Goal: Information Seeking & Learning: Learn about a topic

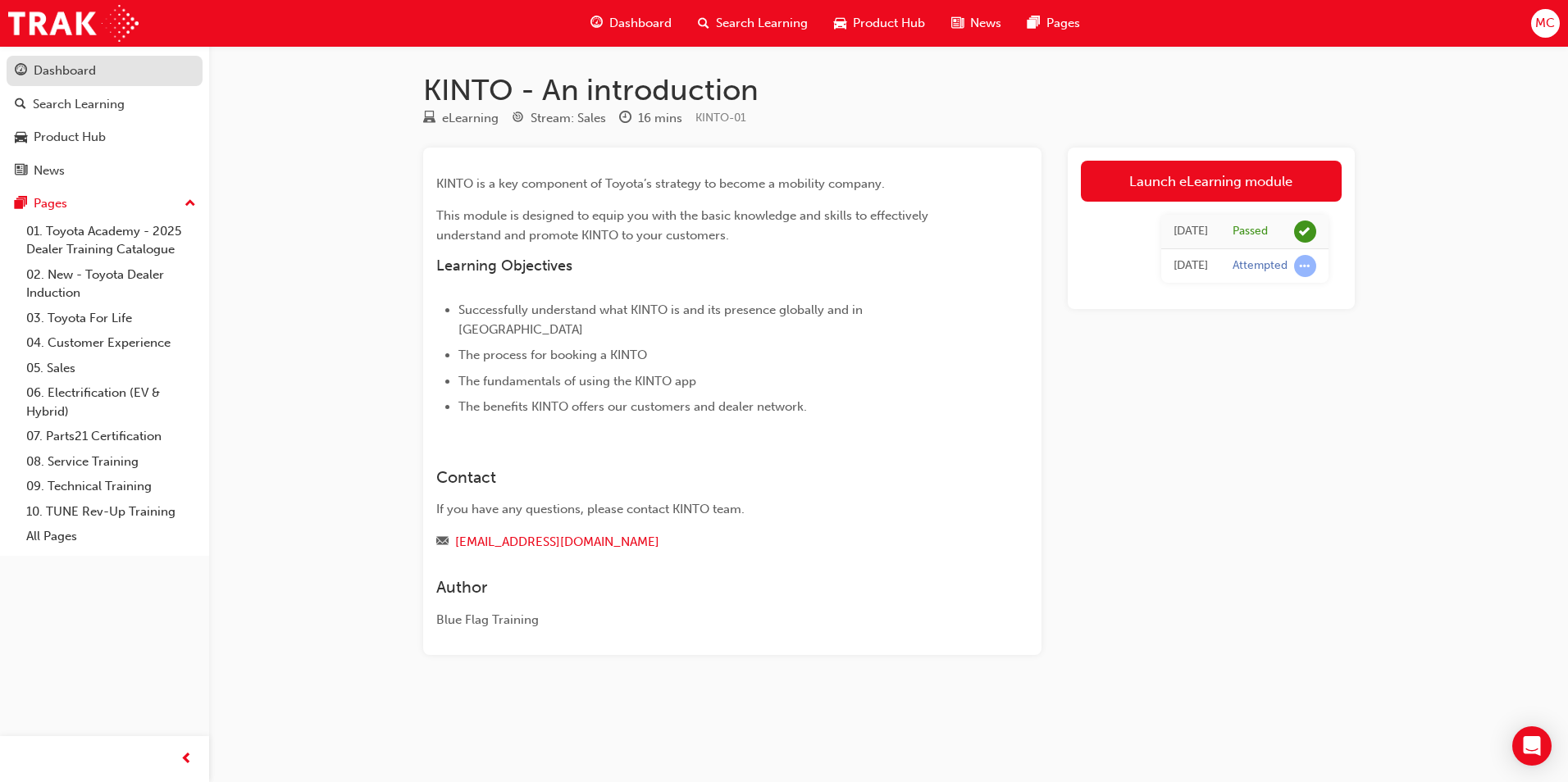
click at [133, 73] on div "Dashboard" at bounding box center [104, 71] width 180 height 21
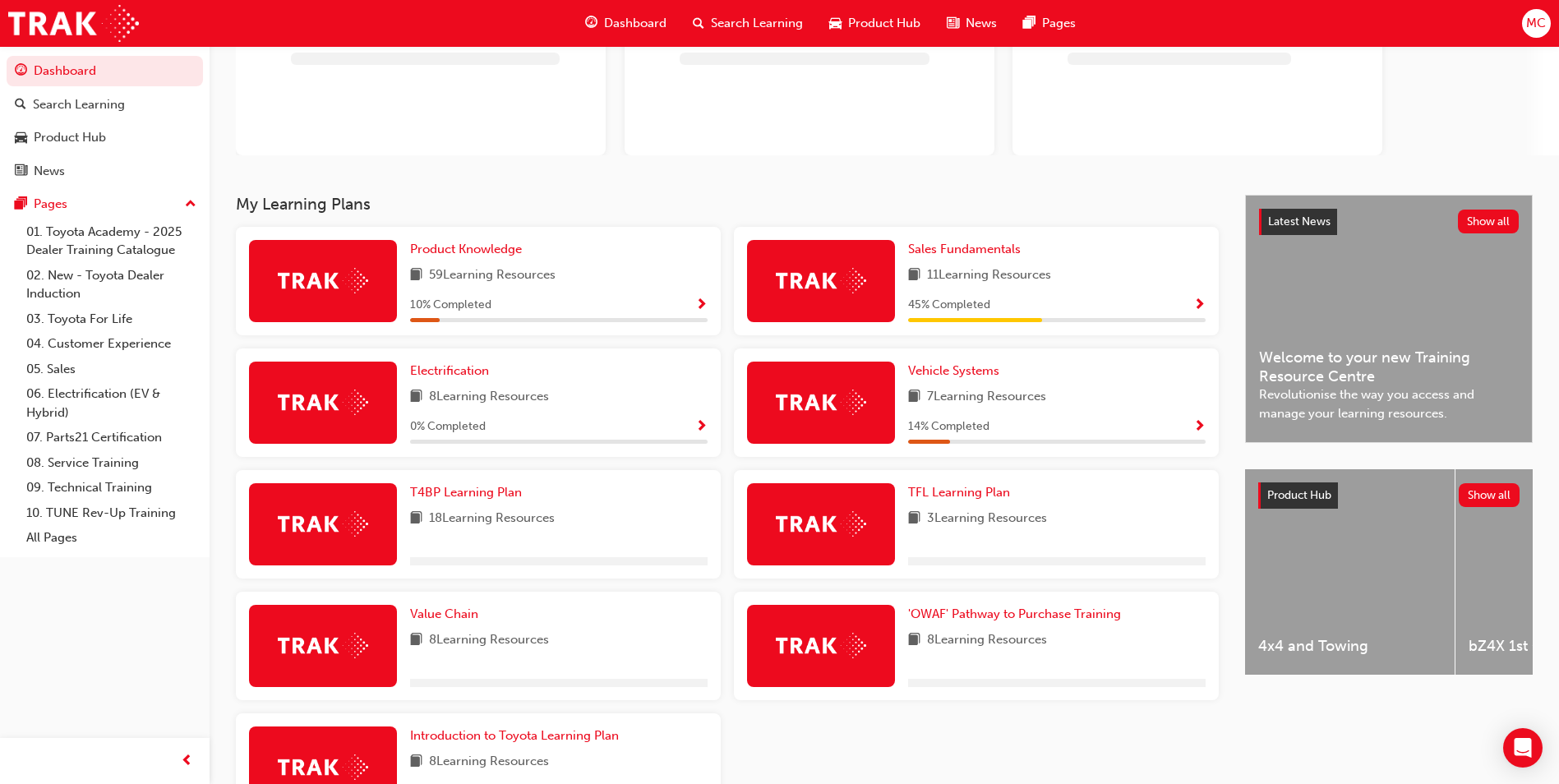
scroll to position [284, 0]
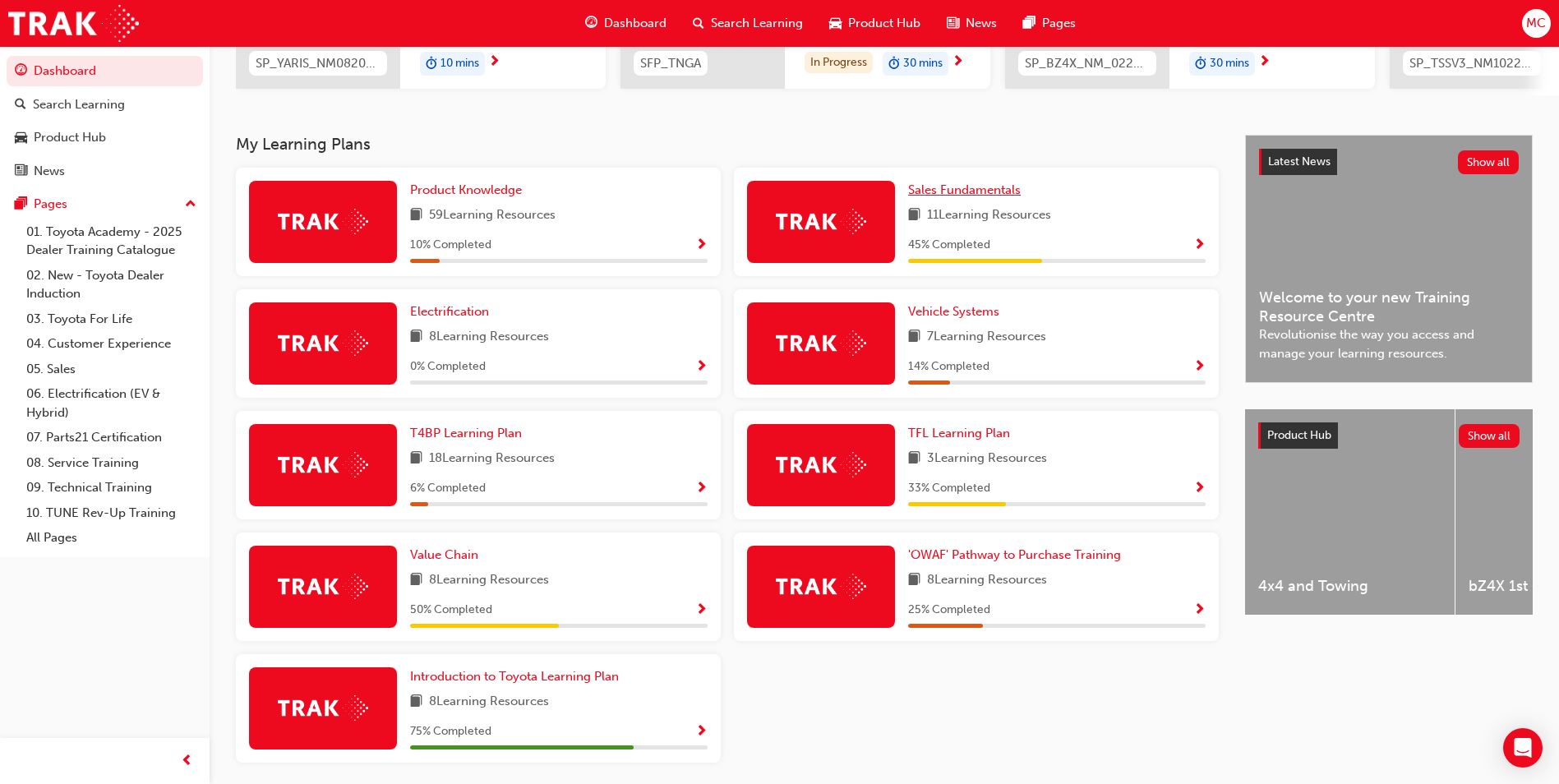
click at [927, 194] on span "Sales Fundamentals" at bounding box center [965, 190] width 113 height 15
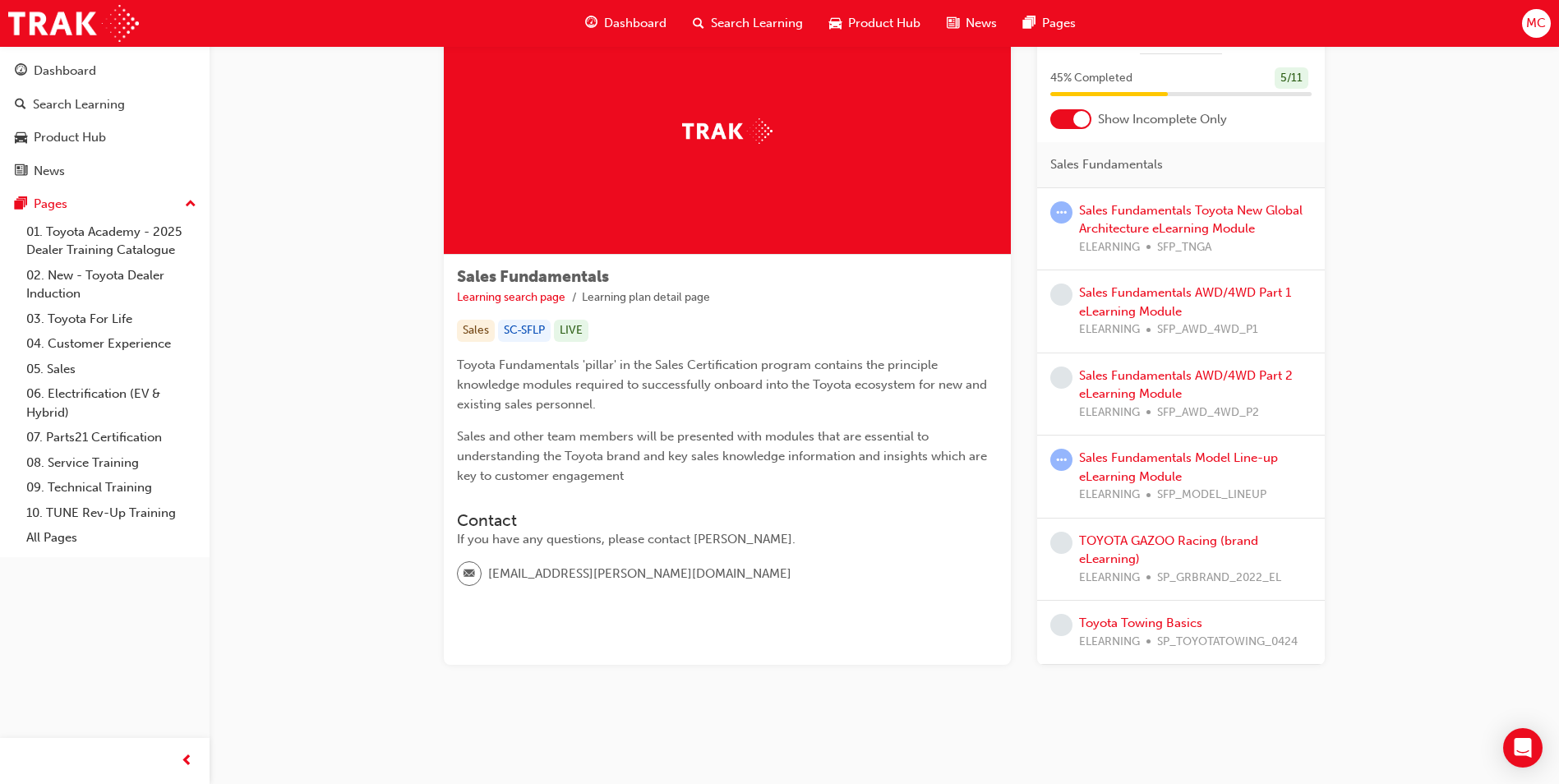
scroll to position [78, 0]
click at [1175, 554] on div "TOYOTA GAZOO Racing (brand eLearning) ELEARNING SP_GRBRAND_2022_EL" at bounding box center [1196, 558] width 233 height 55
click at [1157, 542] on link "TOYOTA GAZOO Racing (brand eLearning)" at bounding box center [1169, 549] width 179 height 34
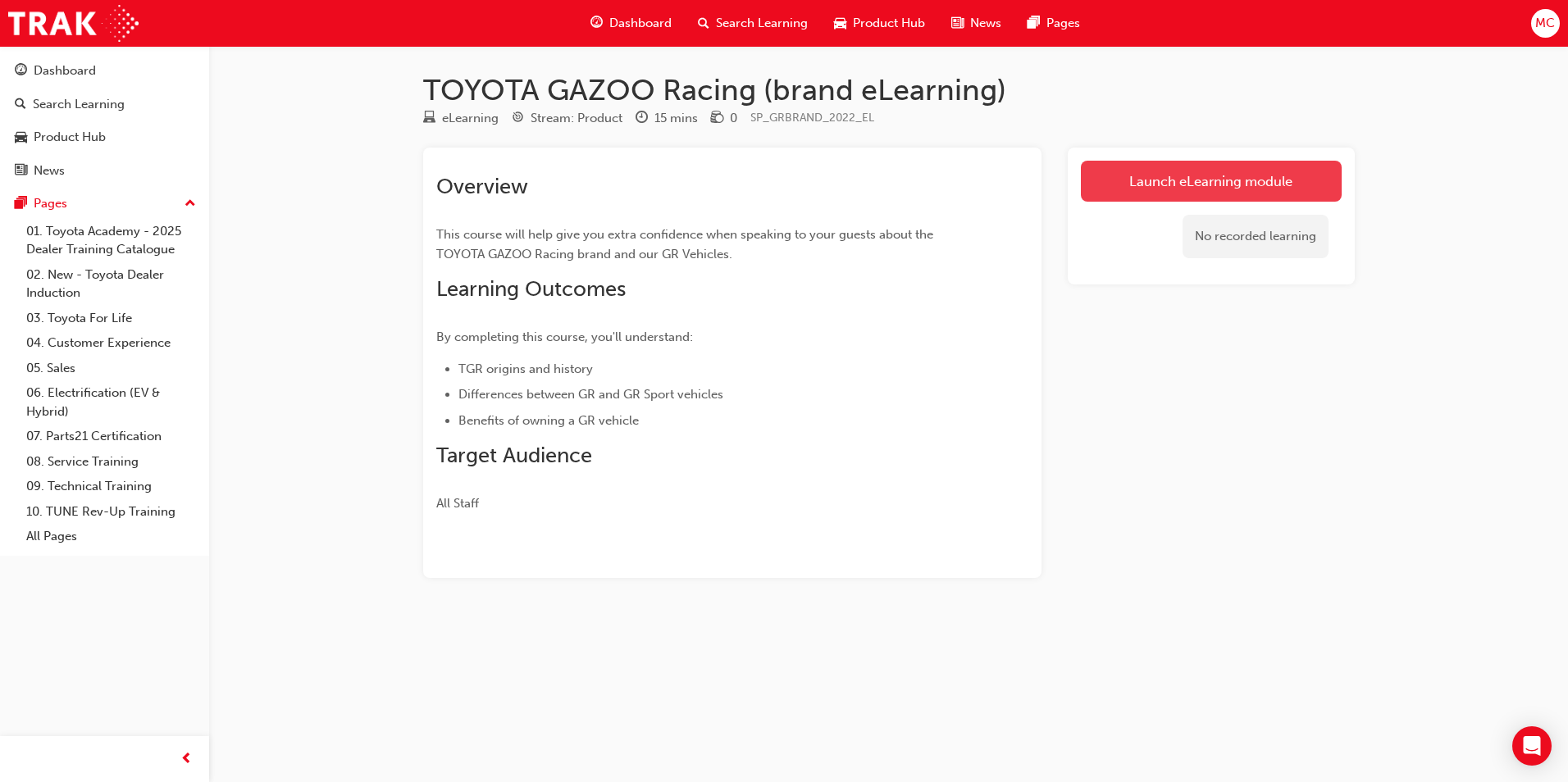
click at [1186, 191] on link "Launch eLearning module" at bounding box center [1210, 181] width 260 height 41
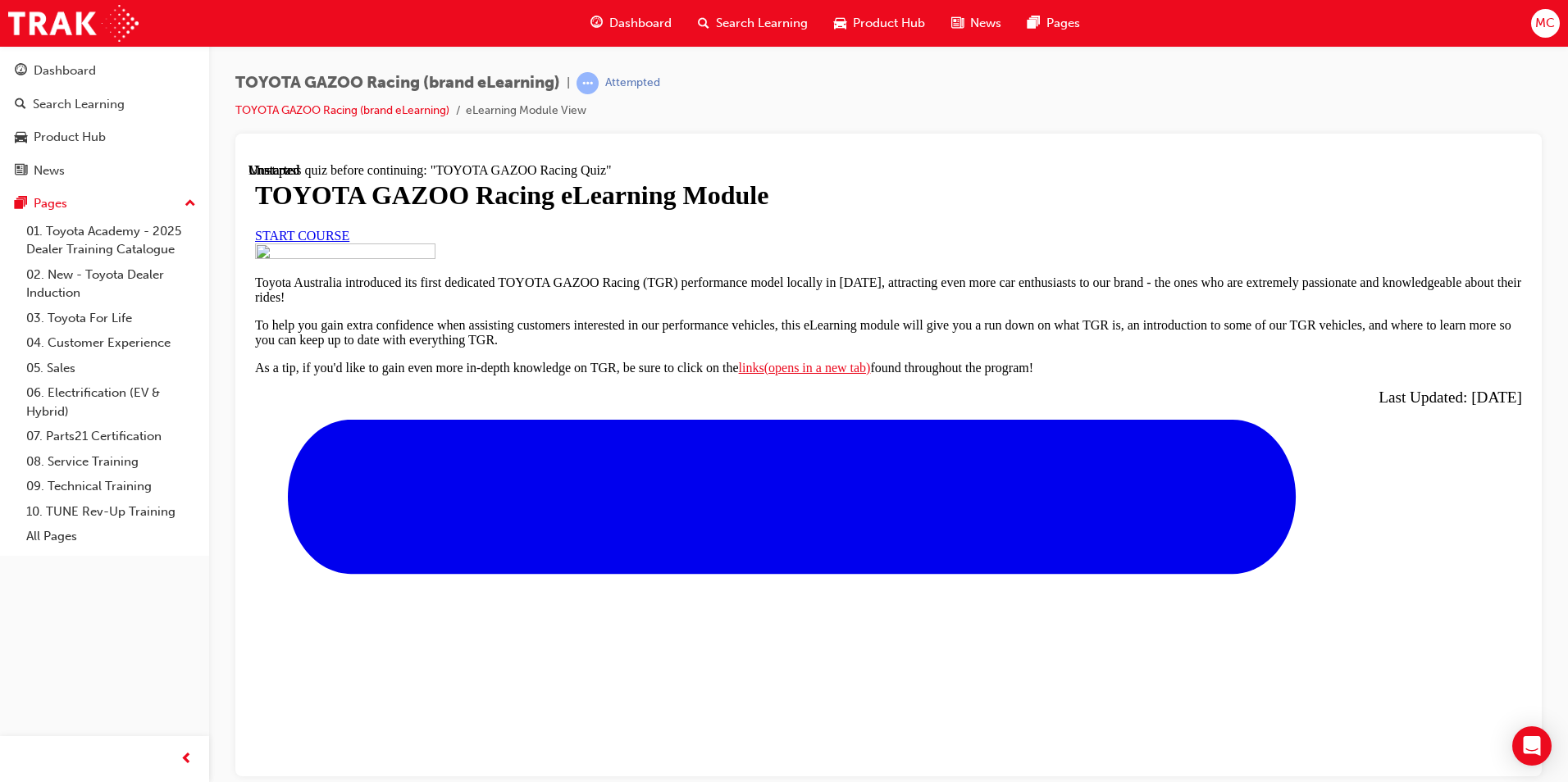
scroll to position [594, 0]
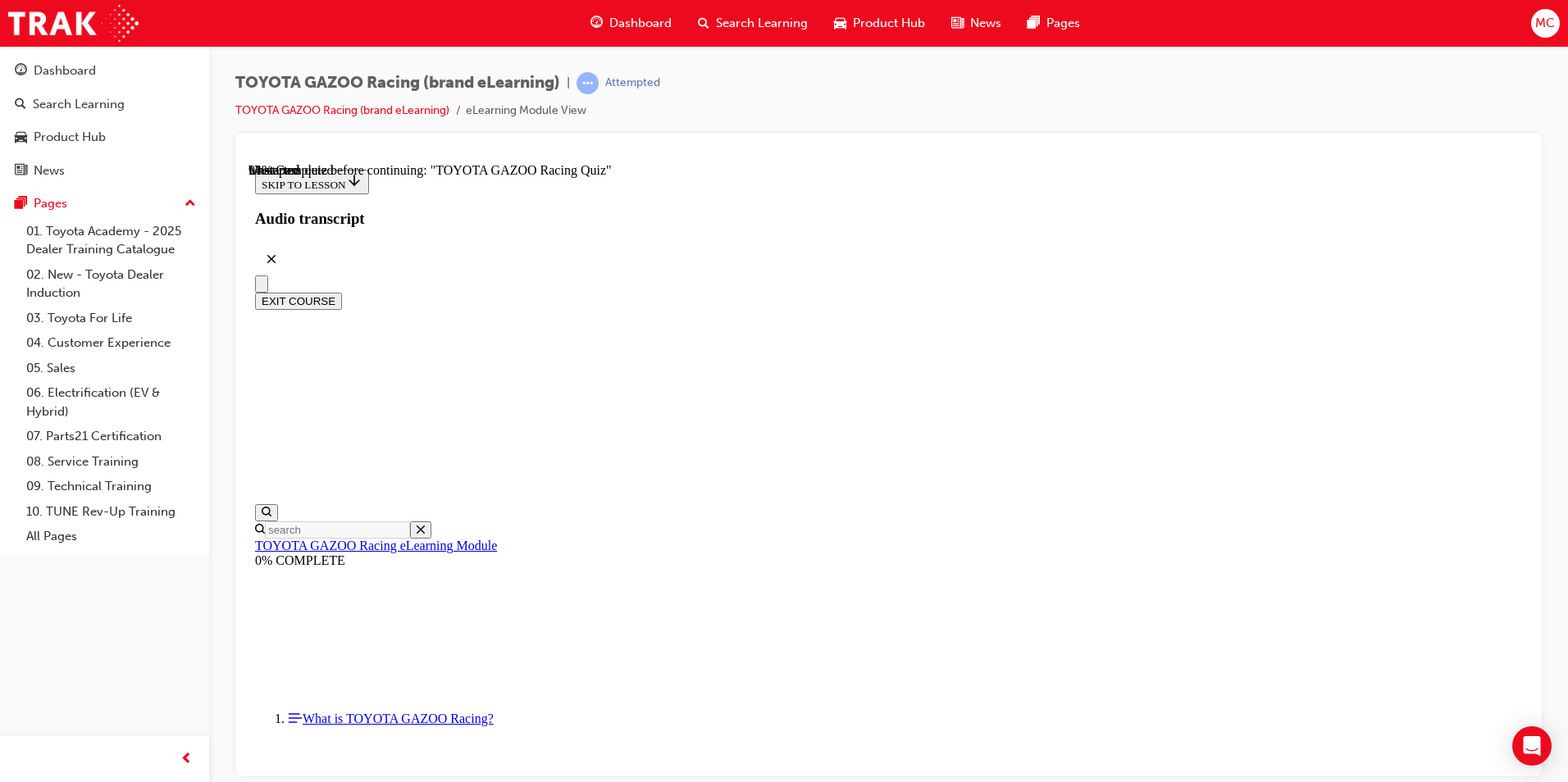
scroll to position [5873, 0]
drag, startPoint x: 686, startPoint y: 410, endPoint x: 676, endPoint y: 406, distance: 10.8
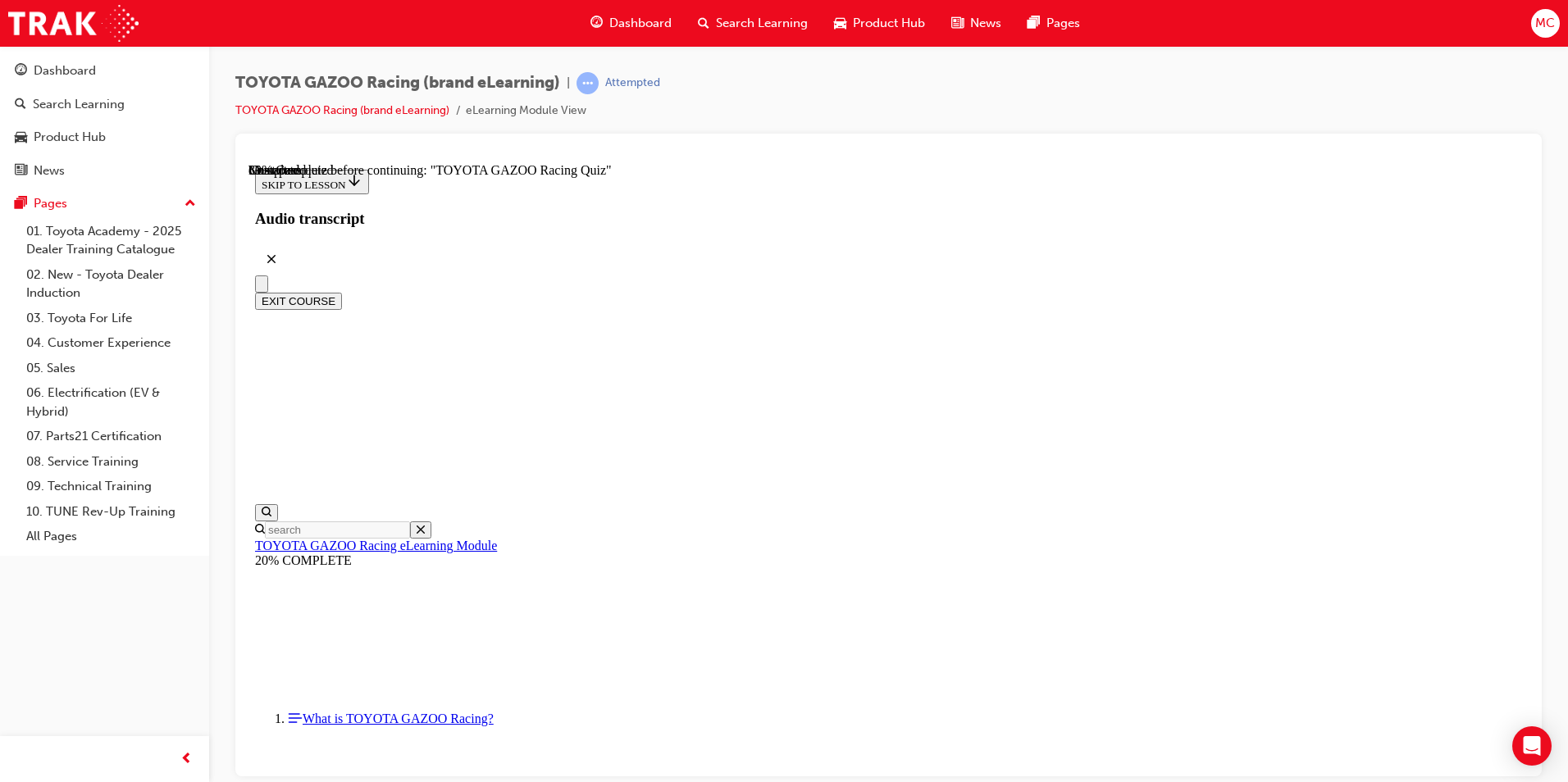
scroll to position [2507, 0]
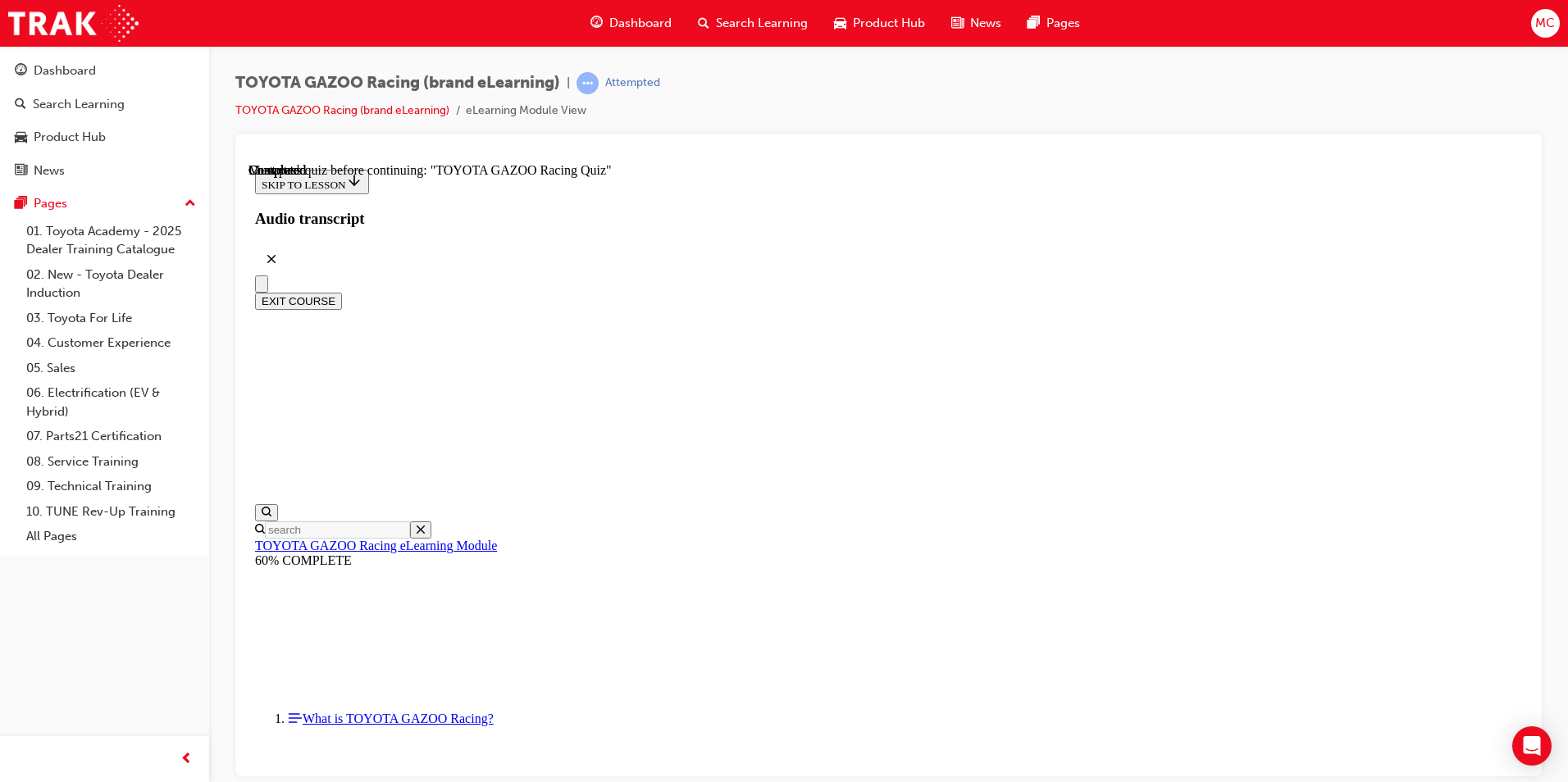
radio input "true"
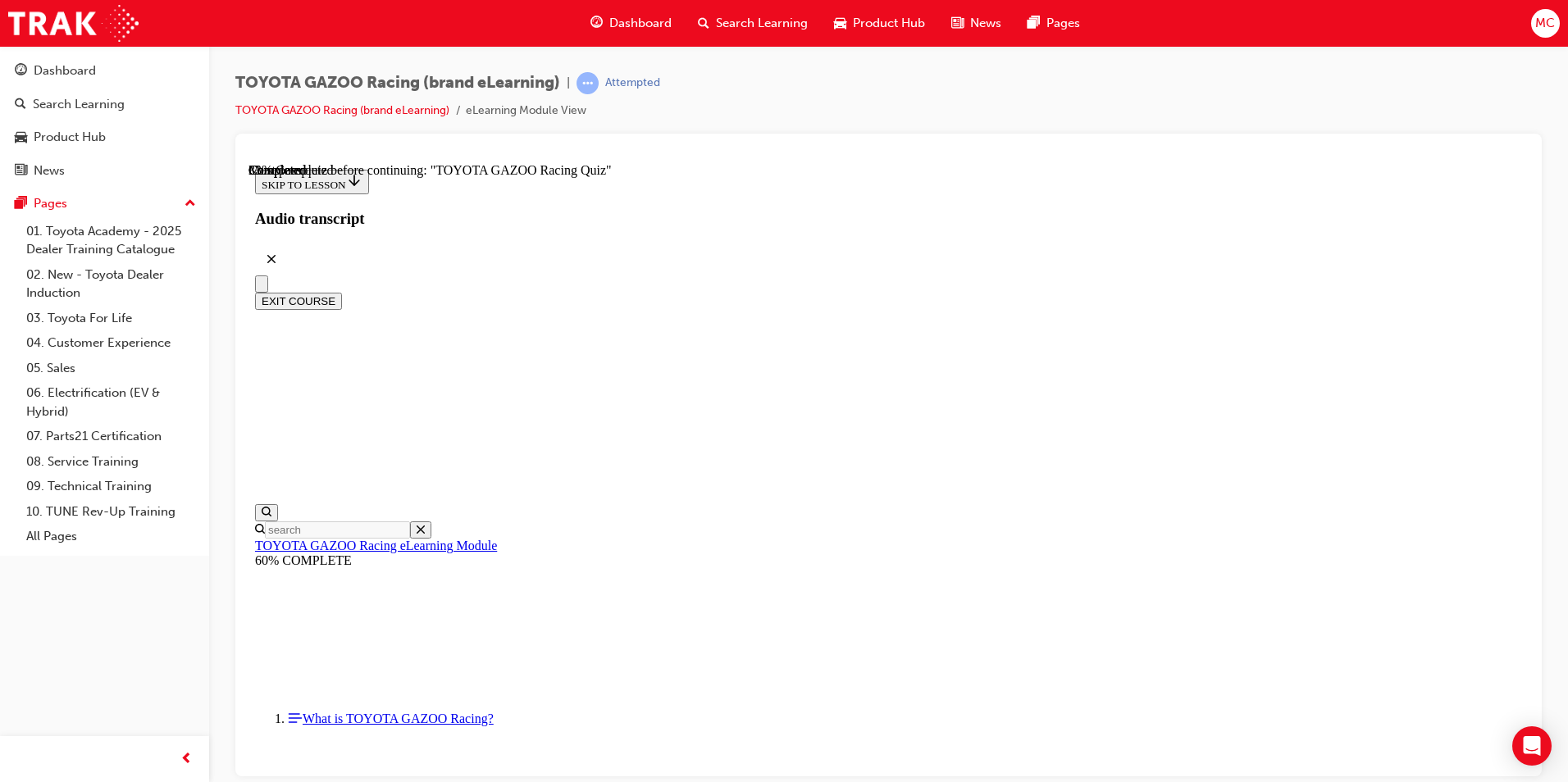
radio input "true"
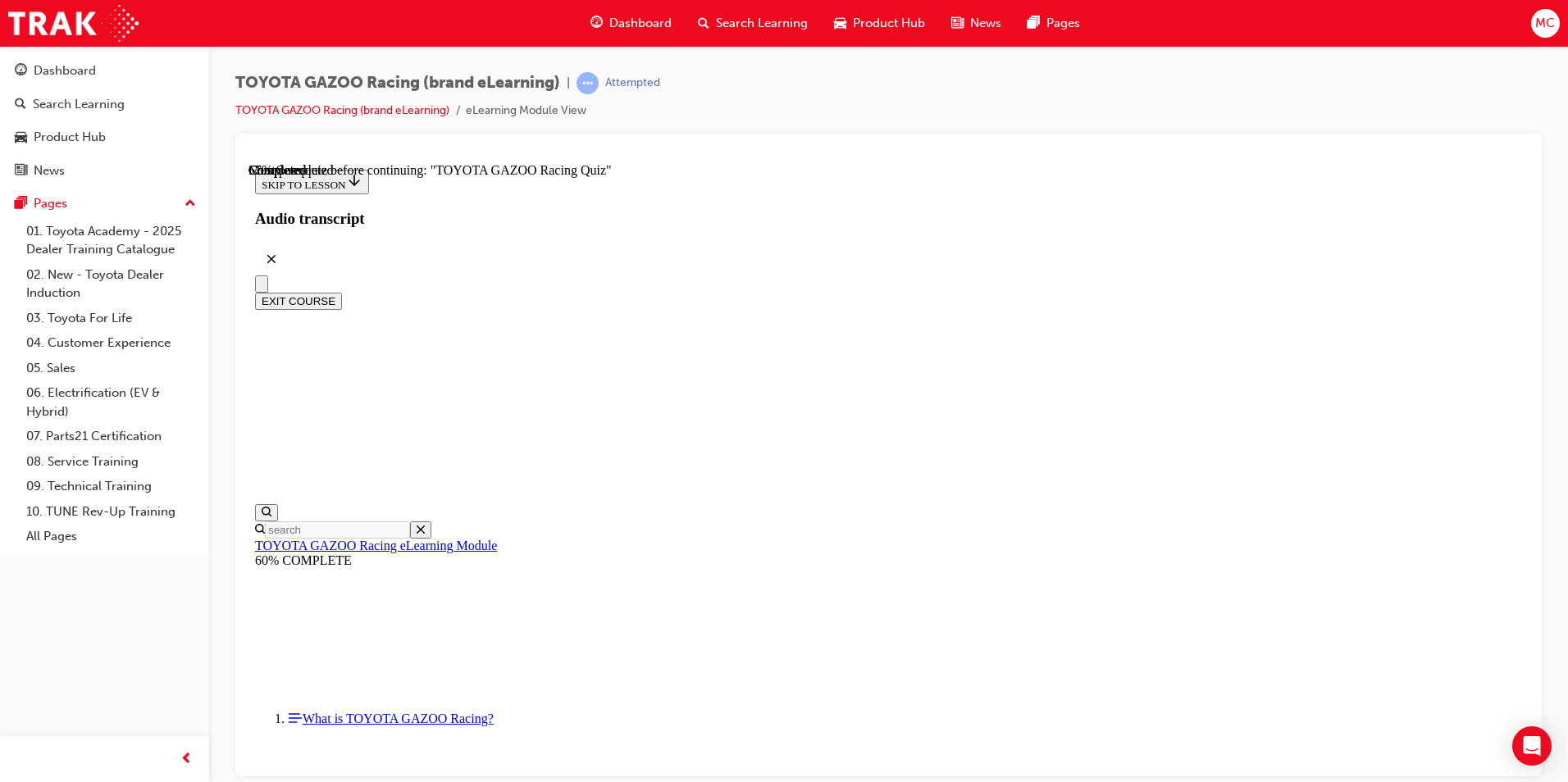
radio input "true"
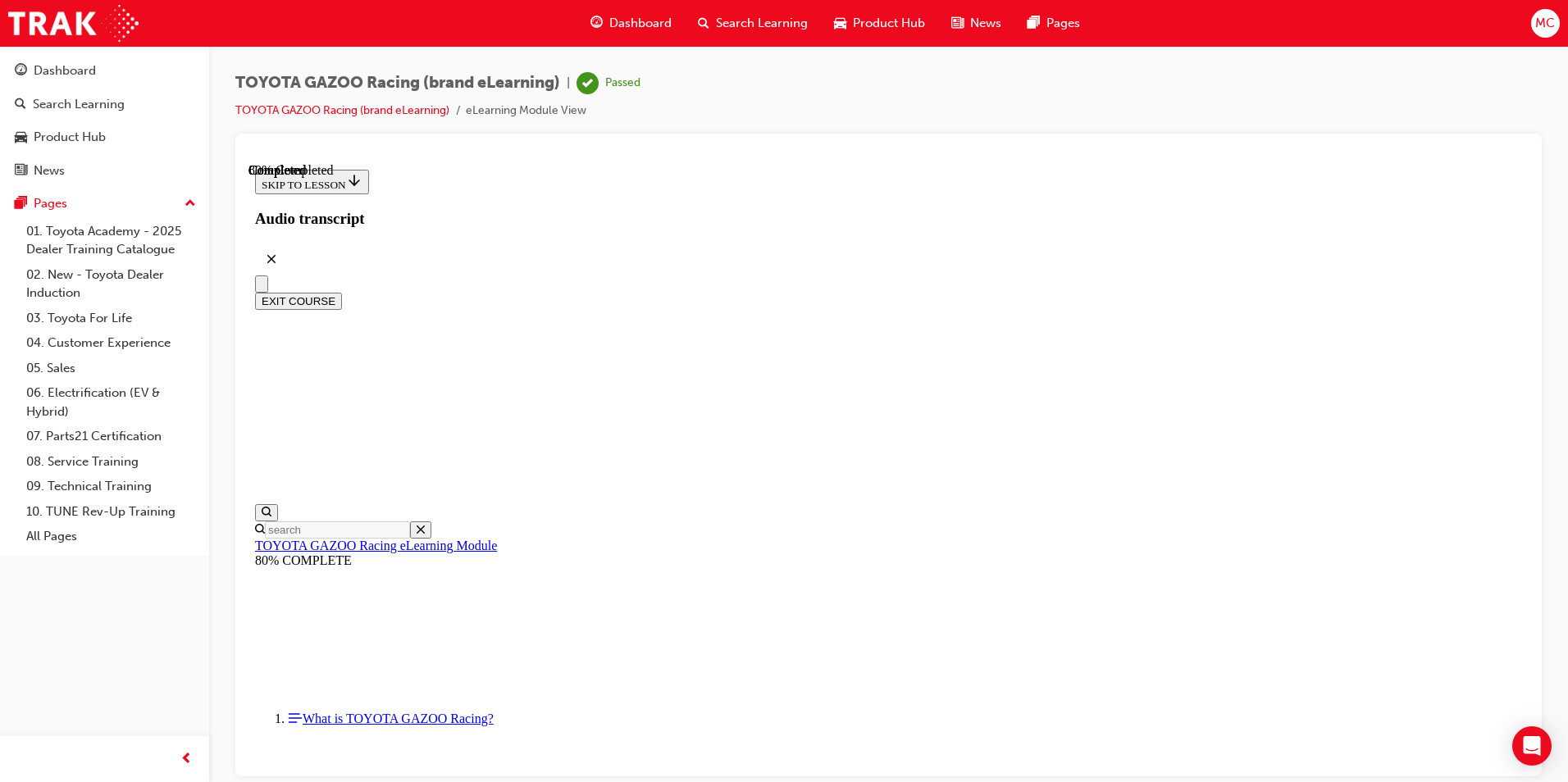
scroll to position [1783, 0]
click at [58, 59] on link "Dashboard" at bounding box center [104, 70] width 196 height 30
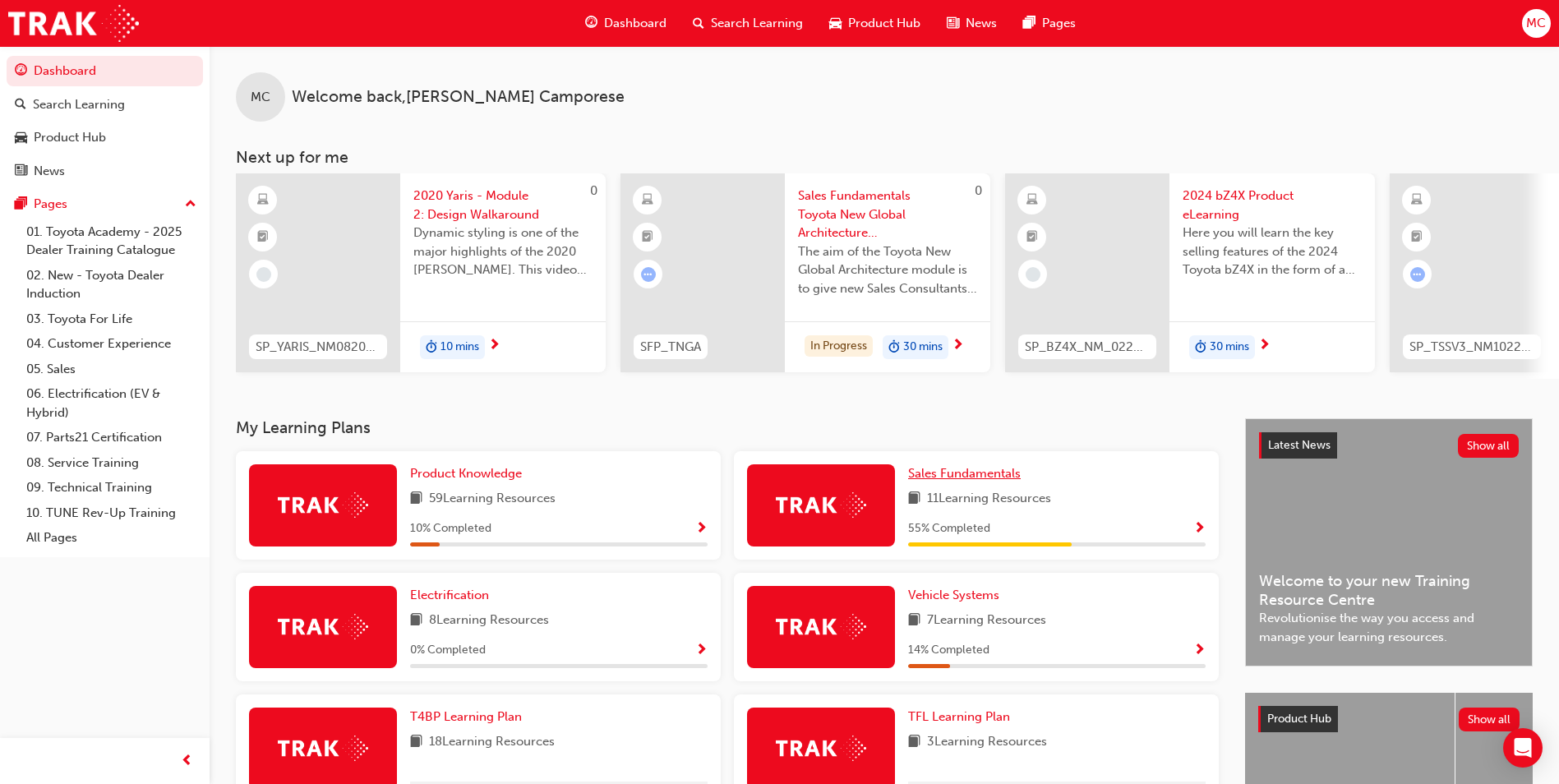
click at [950, 478] on span "Sales Fundamentals" at bounding box center [965, 473] width 113 height 15
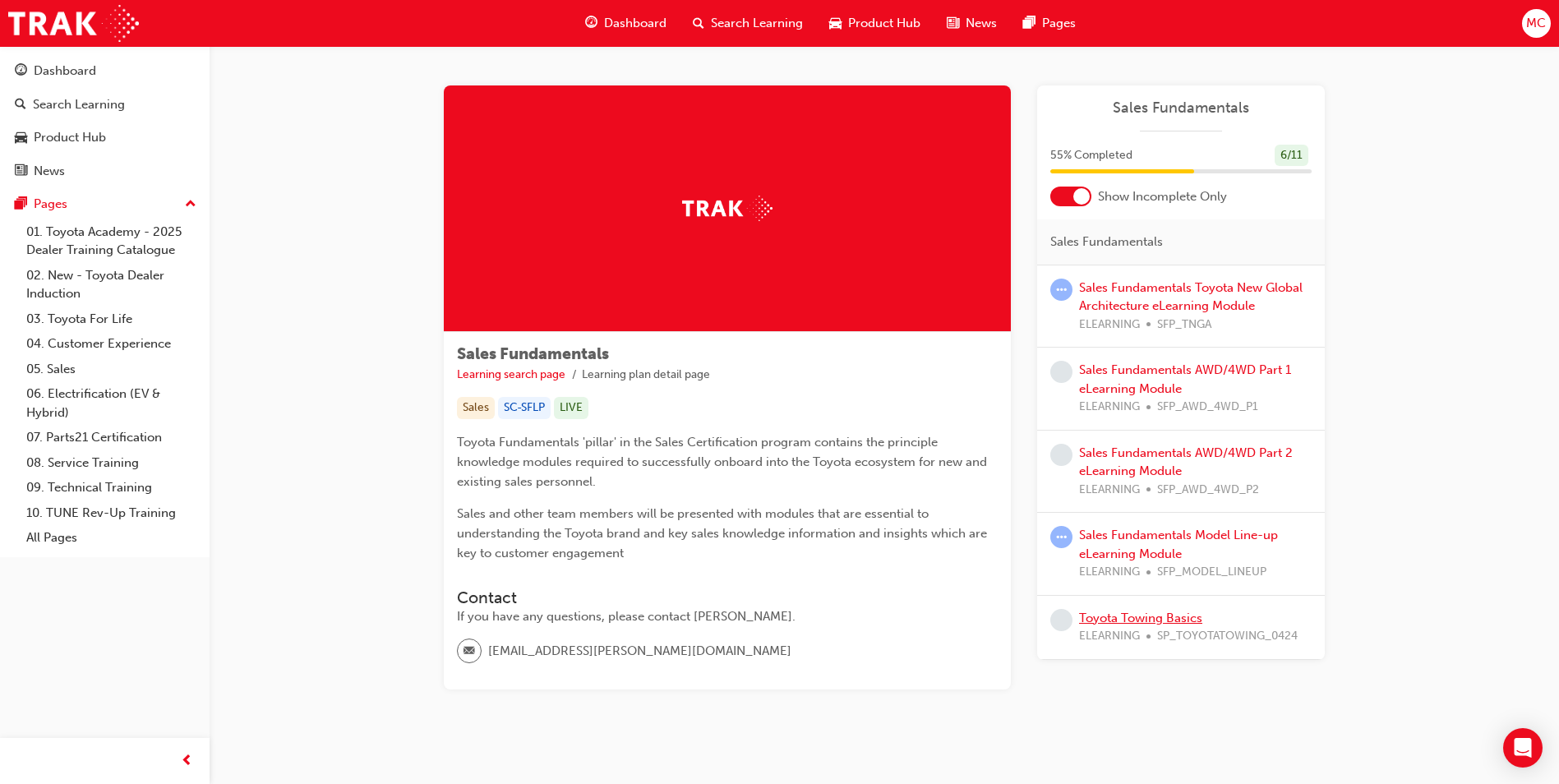
click at [1113, 610] on link "Toyota Towing Basics" at bounding box center [1142, 618] width 124 height 15
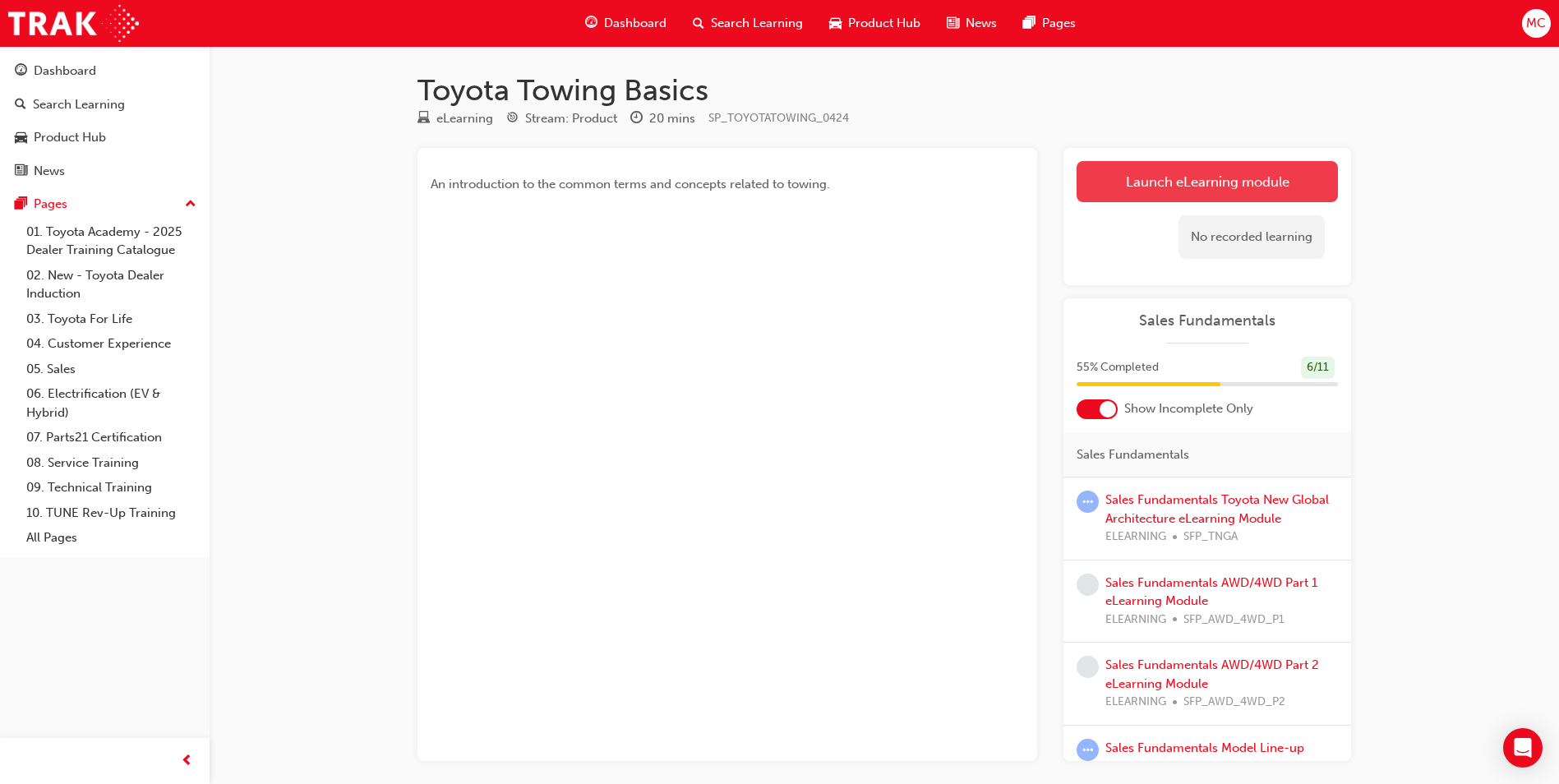
click at [1191, 184] on link "Launch eLearning module" at bounding box center [1207, 181] width 261 height 41
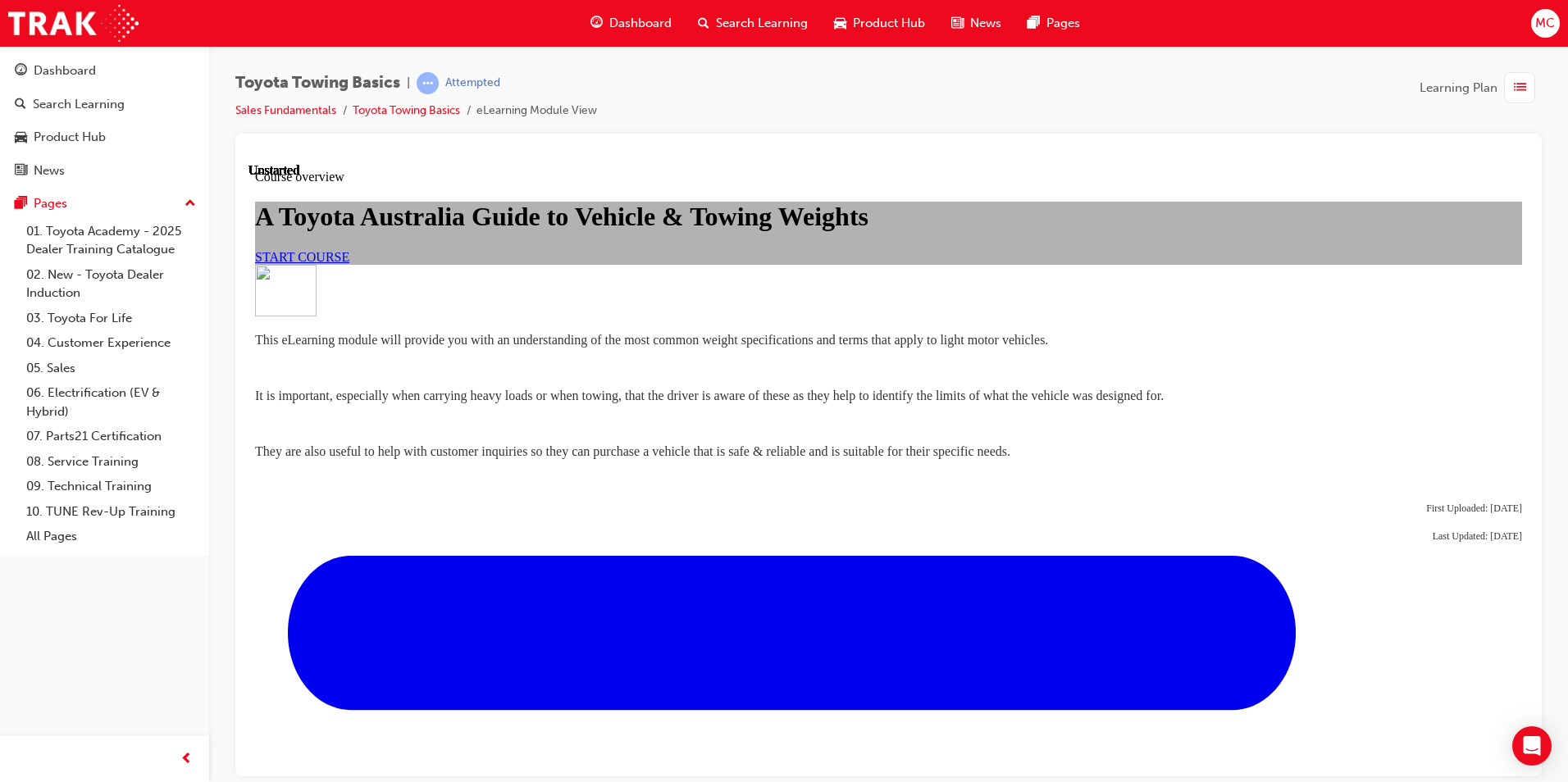
click at [349, 263] on link "START COURSE" at bounding box center [302, 256] width 94 height 14
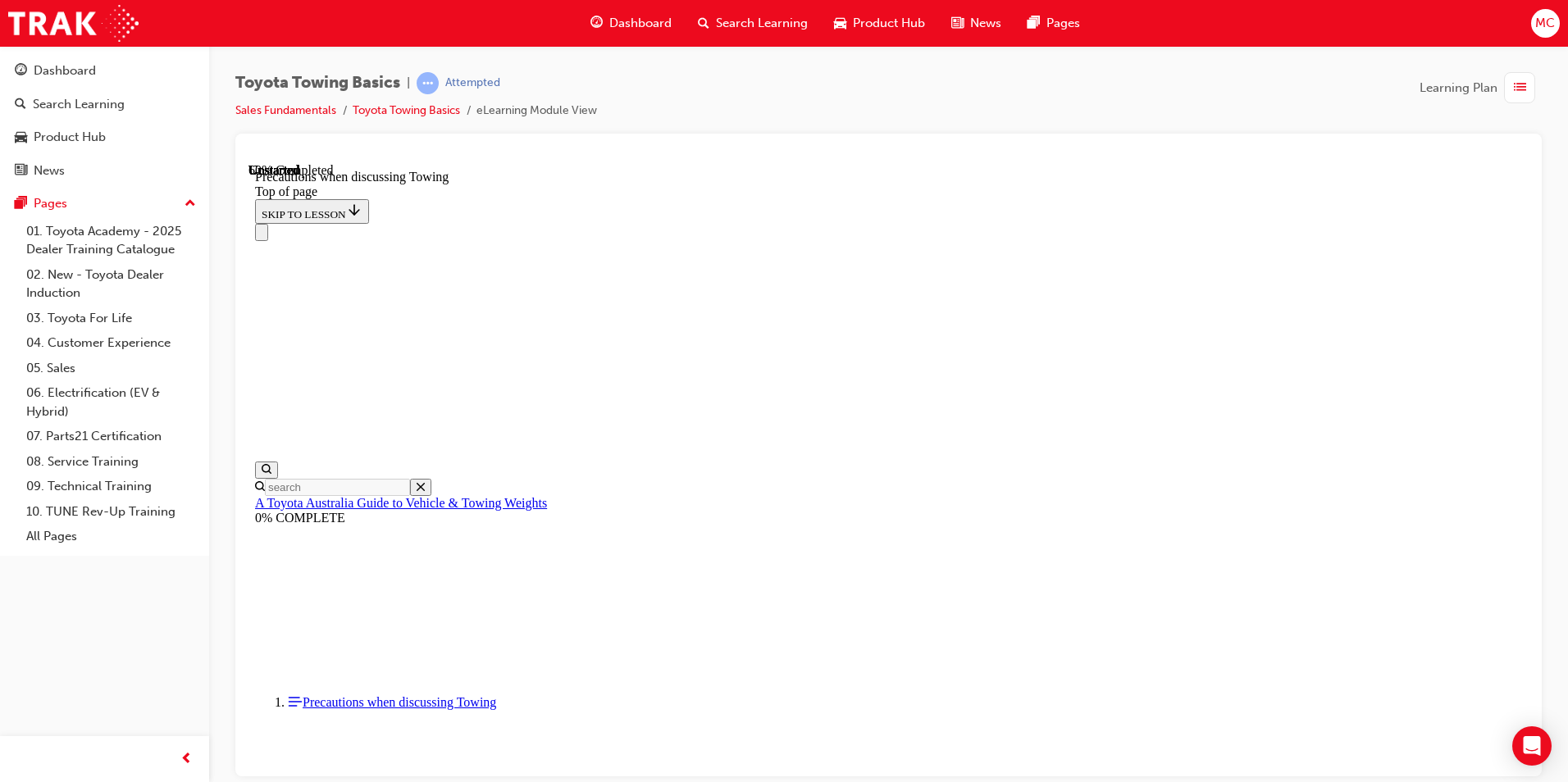
scroll to position [788, 0]
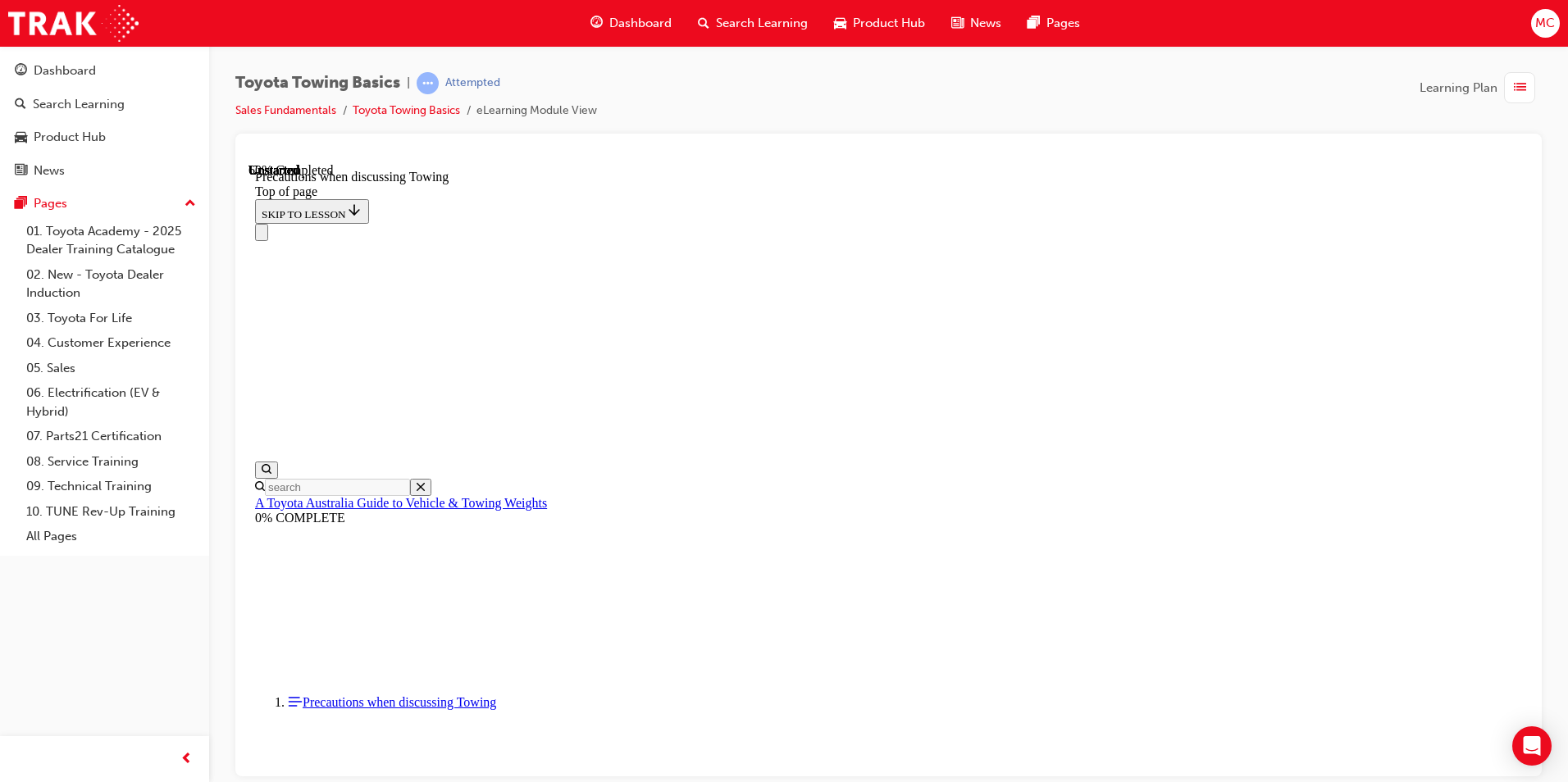
scroll to position [1363, 0]
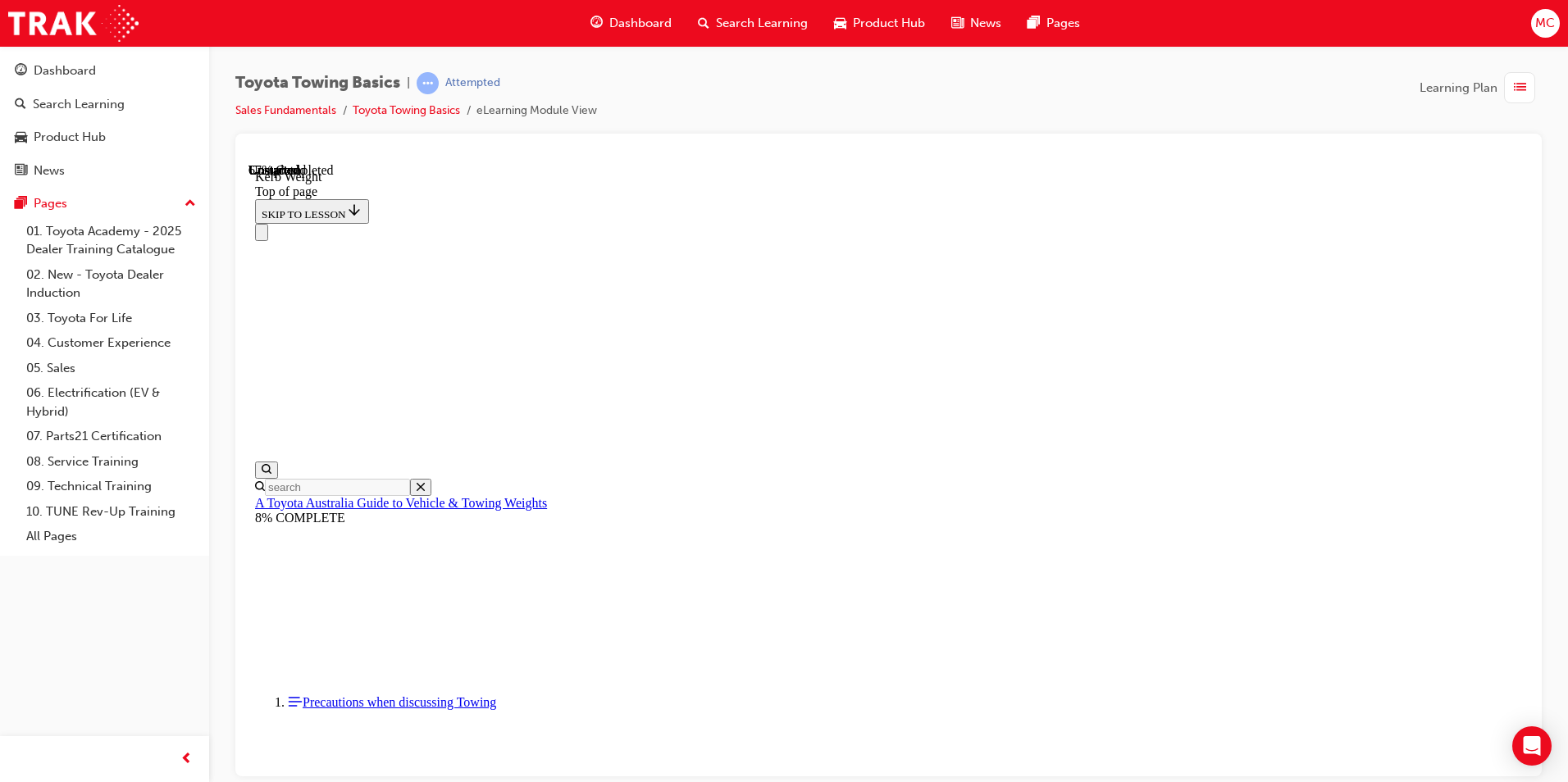
scroll to position [549, 0]
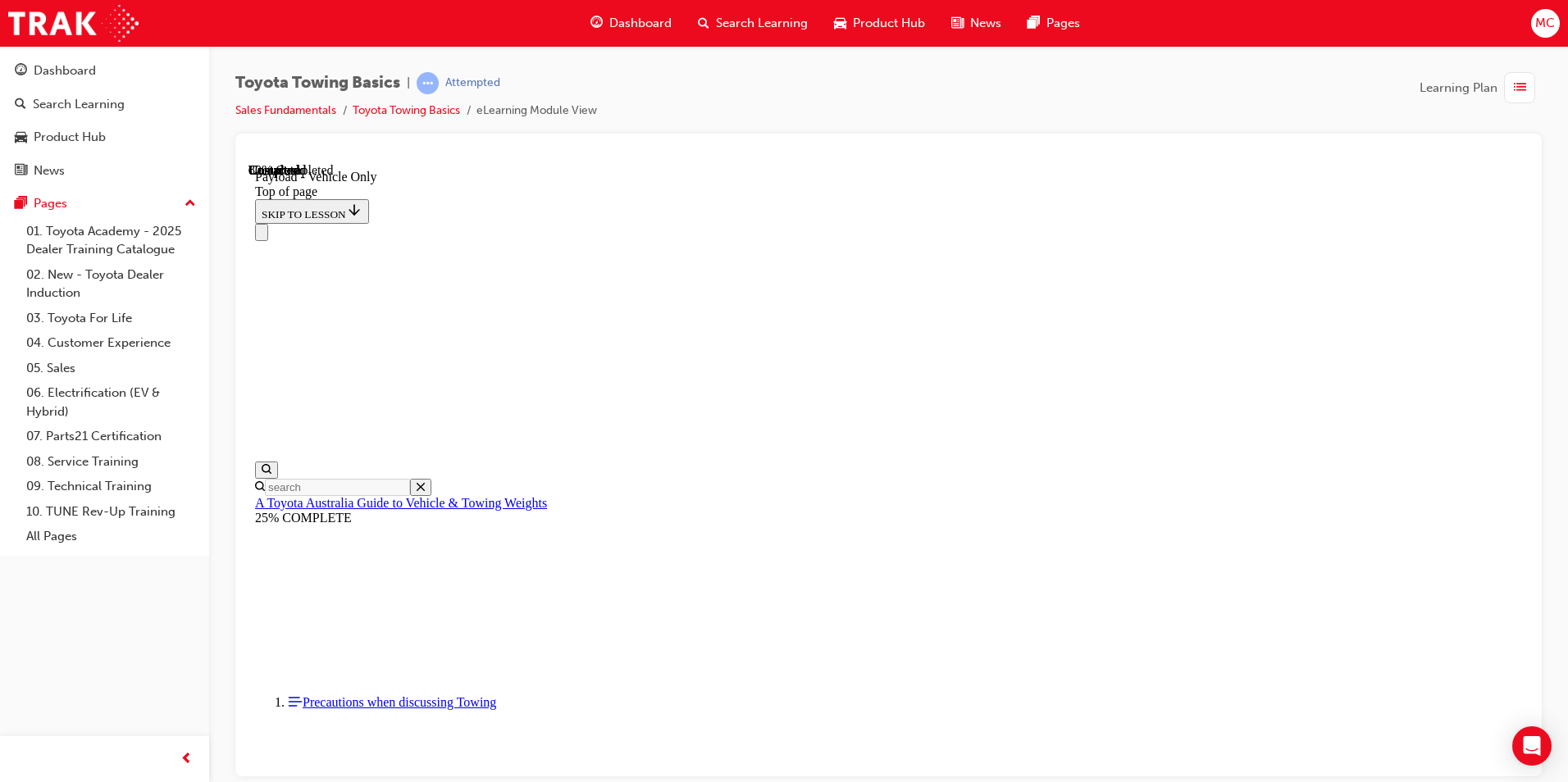
type input "2035"
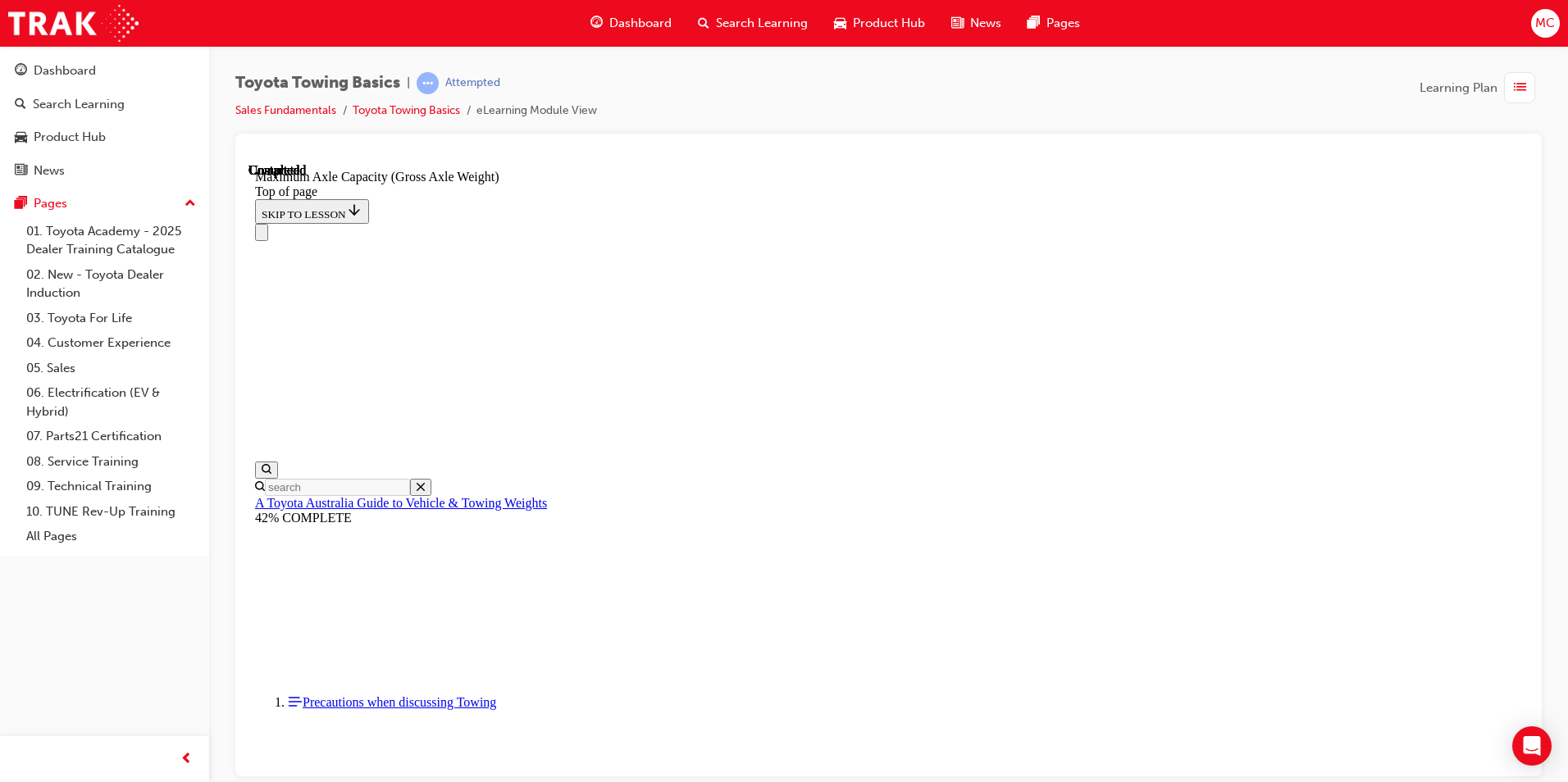
scroll to position [1396, 0]
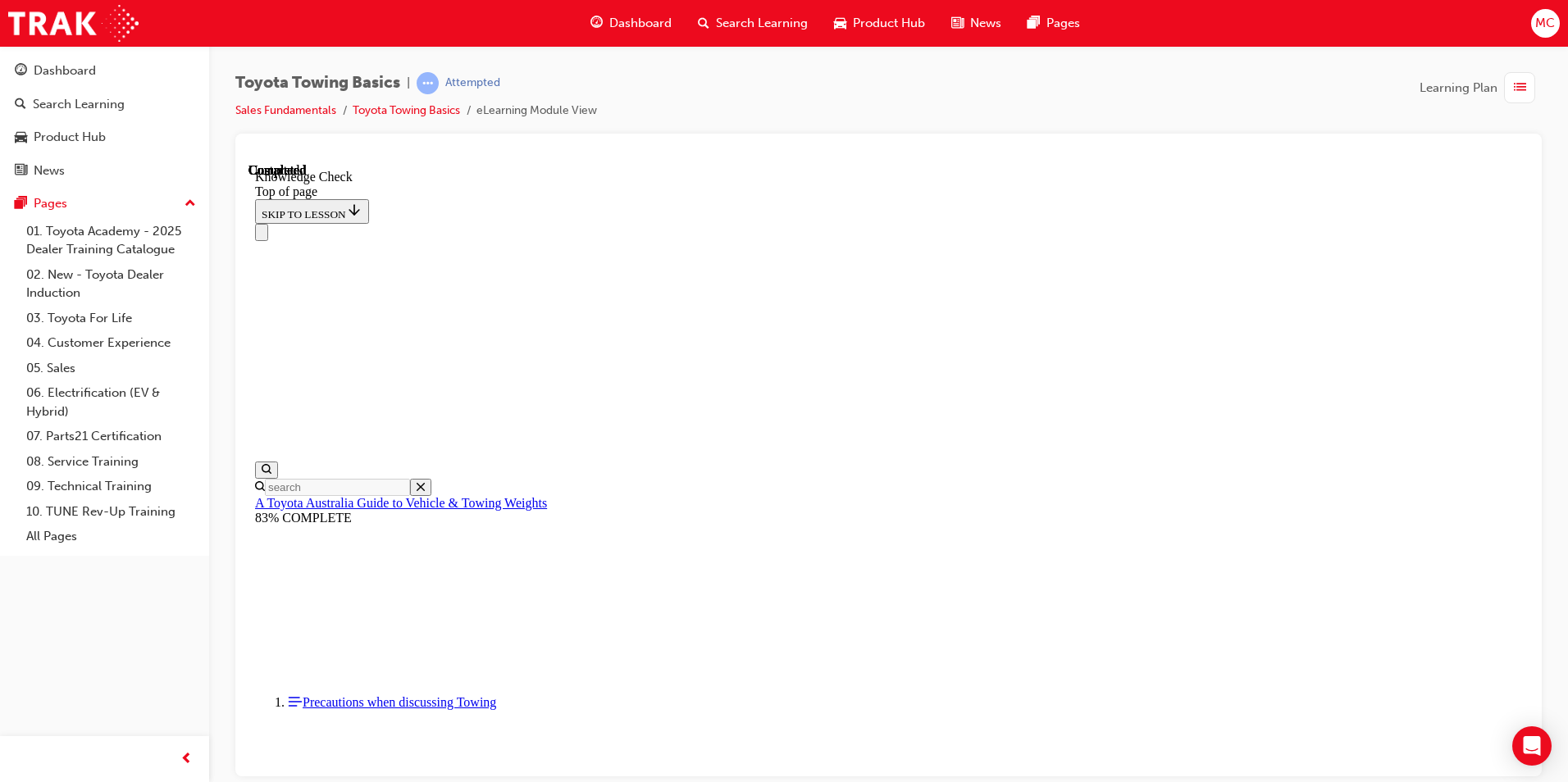
scroll to position [0, 0]
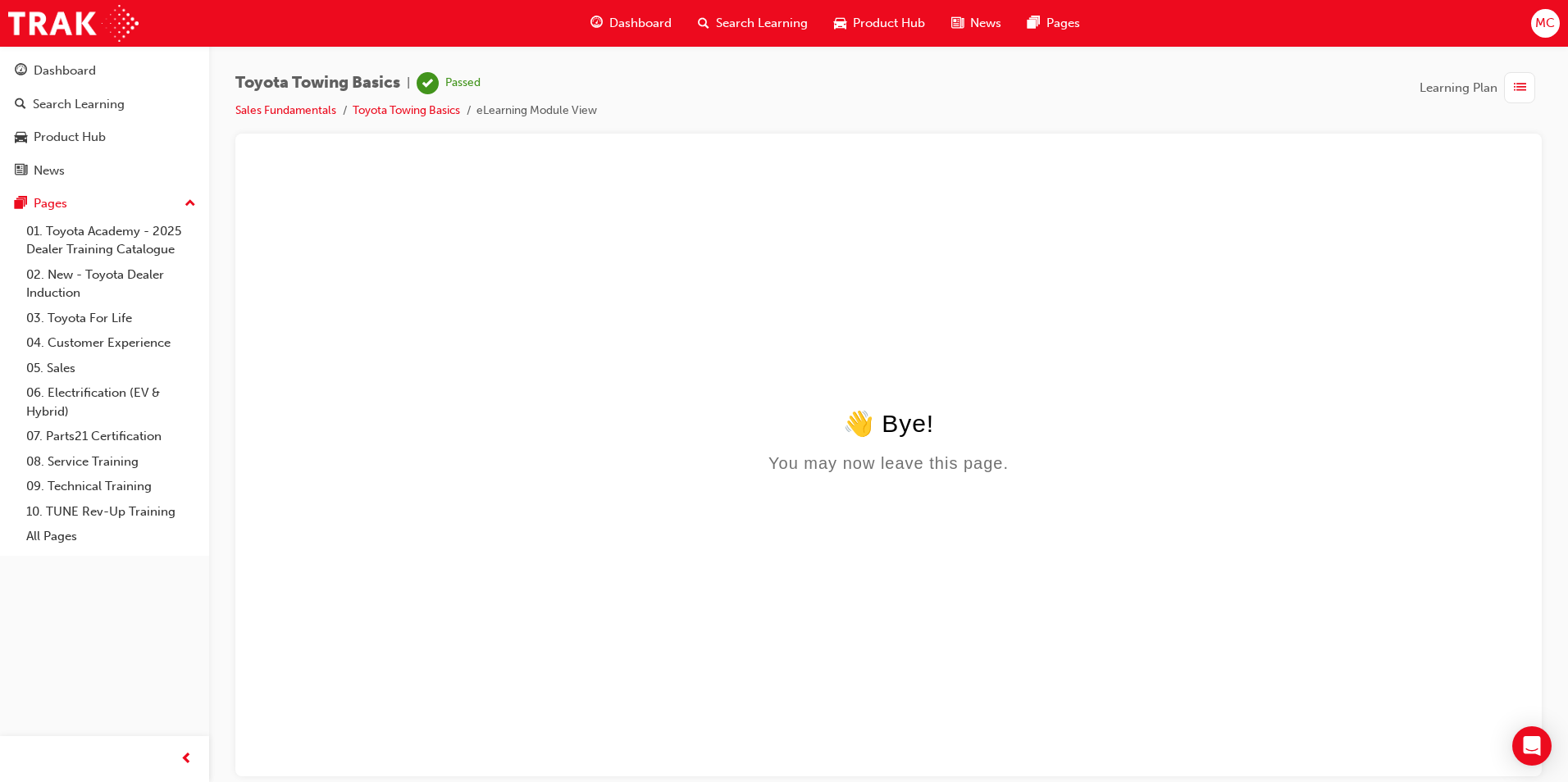
scroll to position [0, 0]
click at [290, 109] on link "Sales Fundamentals" at bounding box center [285, 110] width 101 height 14
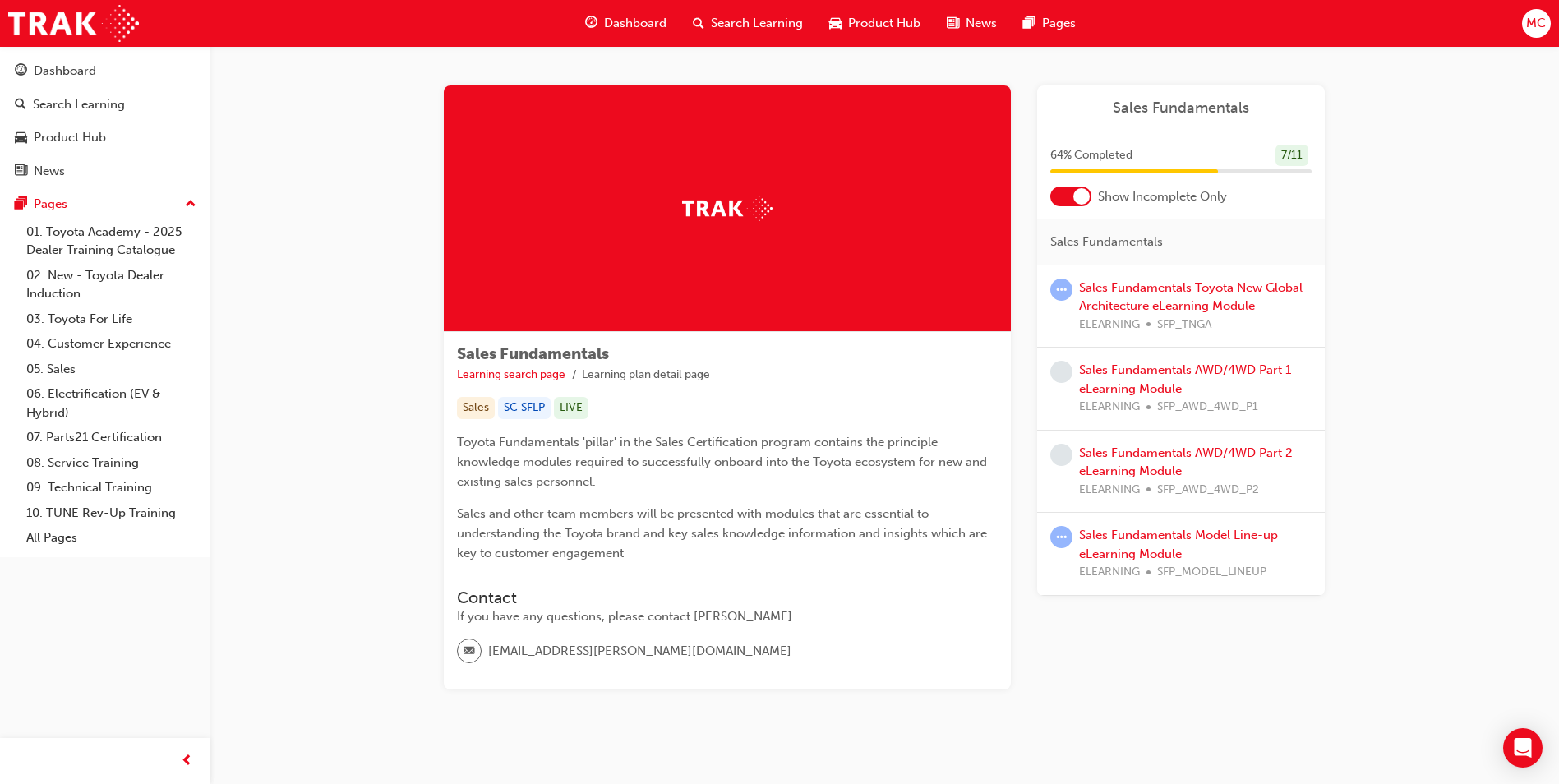
click at [1210, 383] on div "Sales Fundamentals AWD/4WD Part 1 eLearning Module ELEARNING SFP_AWD_4WD_P1" at bounding box center [1196, 388] width 233 height 55
click at [1208, 377] on div "Sales Fundamentals AWD/4WD Part 1 eLearning Module ELEARNING SFP_AWD_4WD_P1" at bounding box center [1196, 388] width 233 height 55
click at [1205, 371] on link "Sales Fundamentals AWD/4WD Part 1 eLearning Module" at bounding box center [1185, 379] width 212 height 34
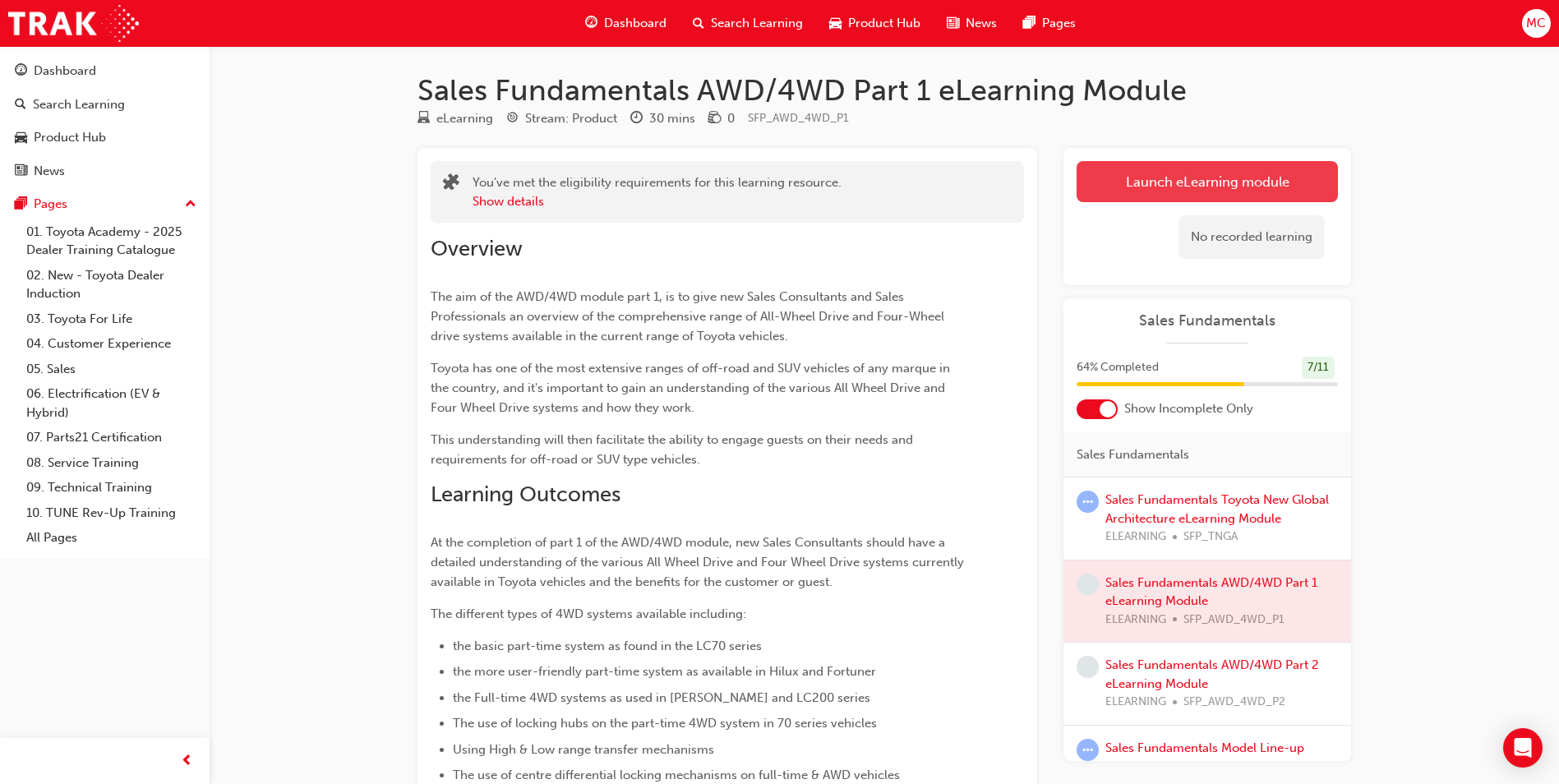
click at [1198, 161] on link "Launch eLearning module" at bounding box center [1207, 181] width 261 height 41
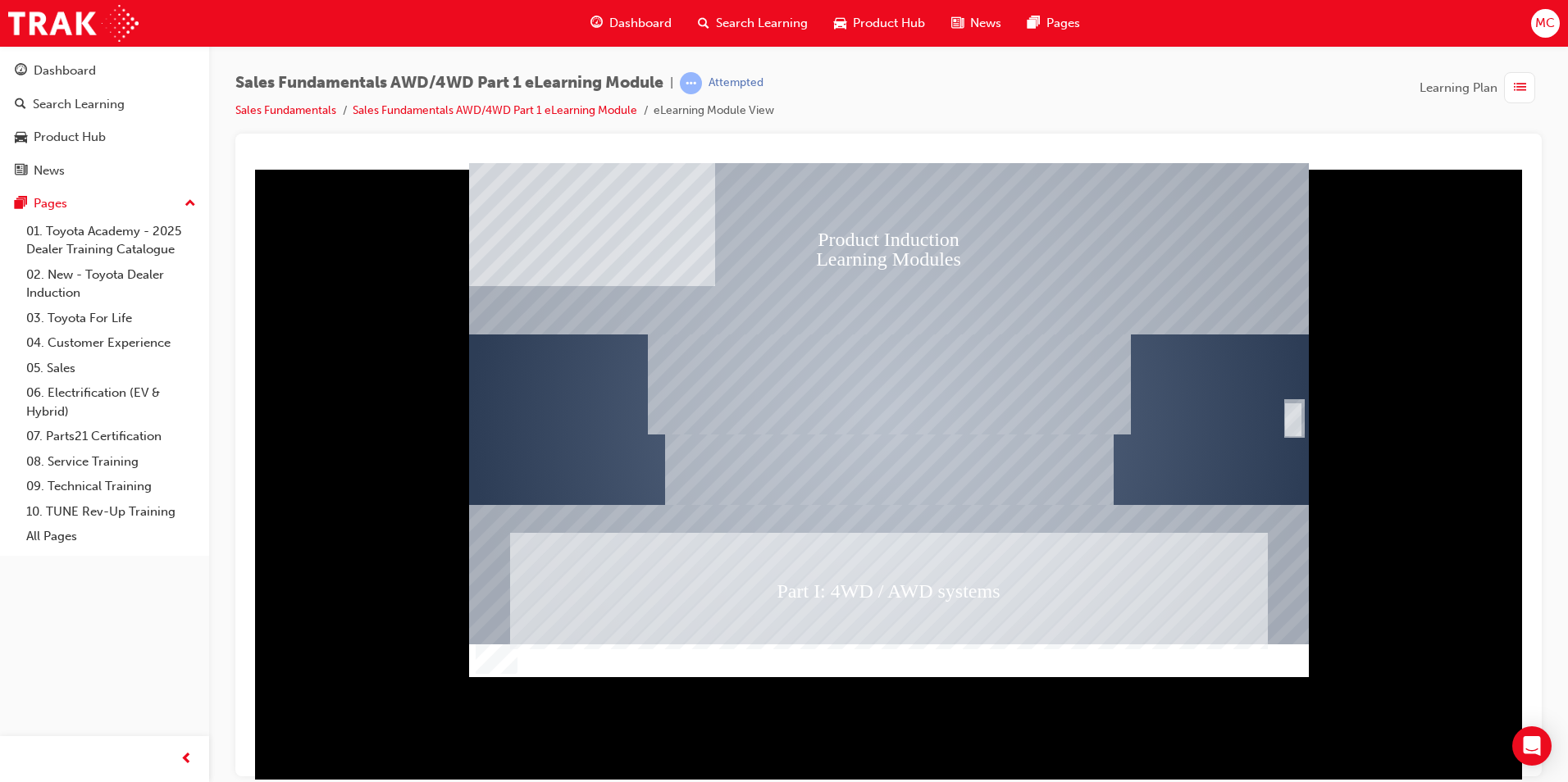
click at [1295, 414] on div "SmartShape" at bounding box center [1293, 419] width 16 height 33
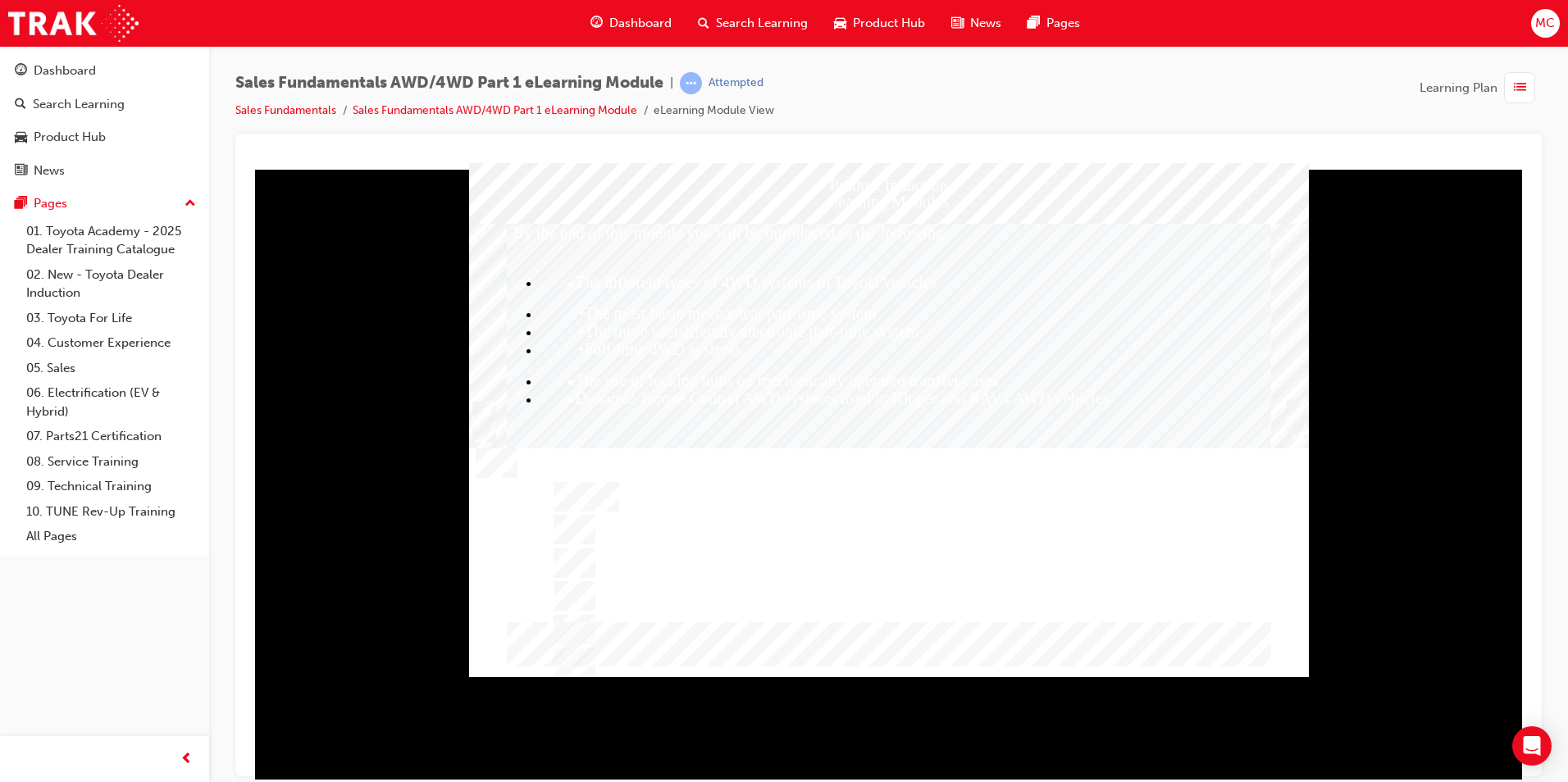
click at [1295, 414] on div "Trigger this button to continue" at bounding box center [1296, 418] width 16 height 33
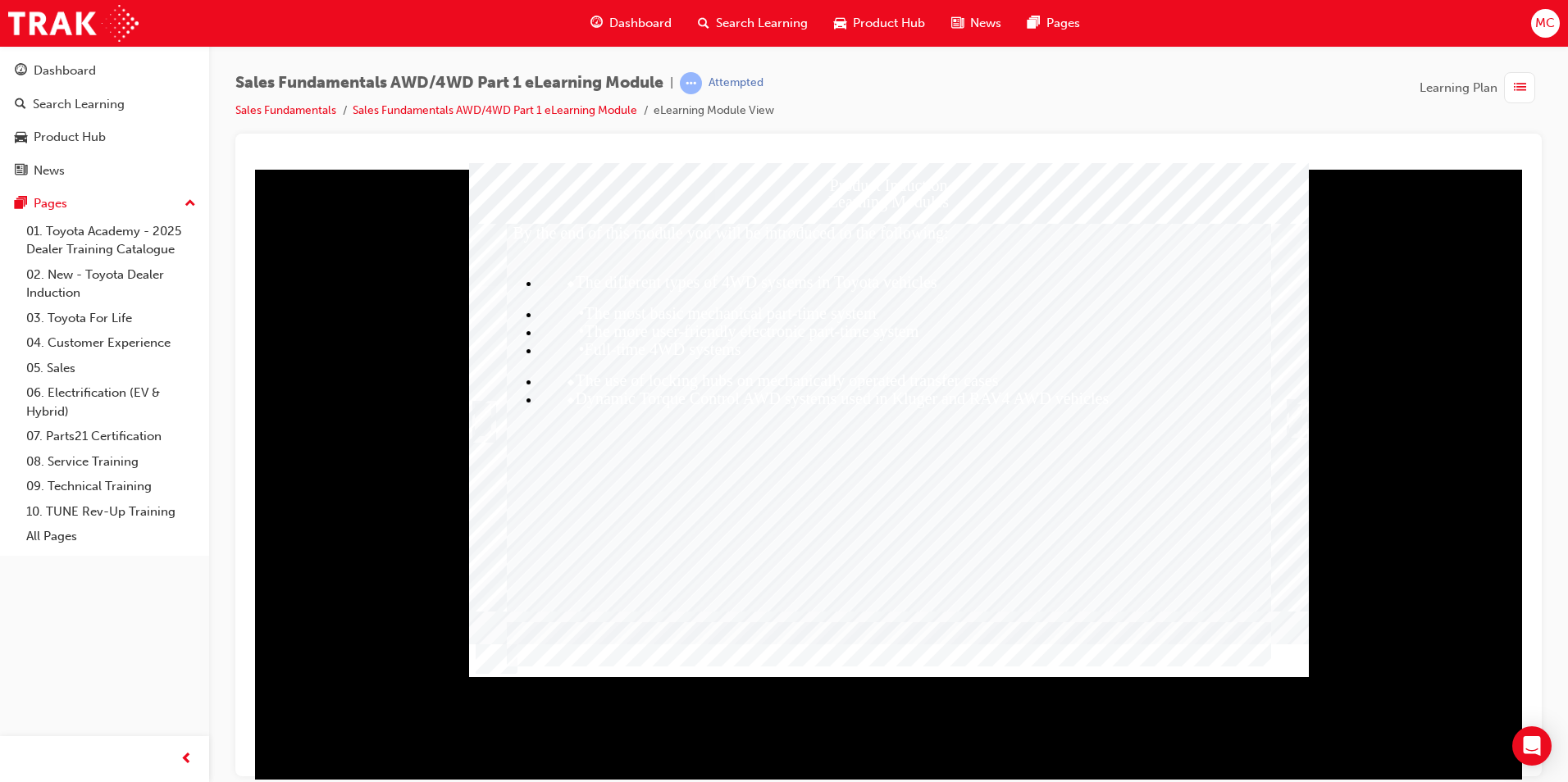
click at [1295, 413] on div "Trigger this button to continue" at bounding box center [1296, 418] width 16 height 33
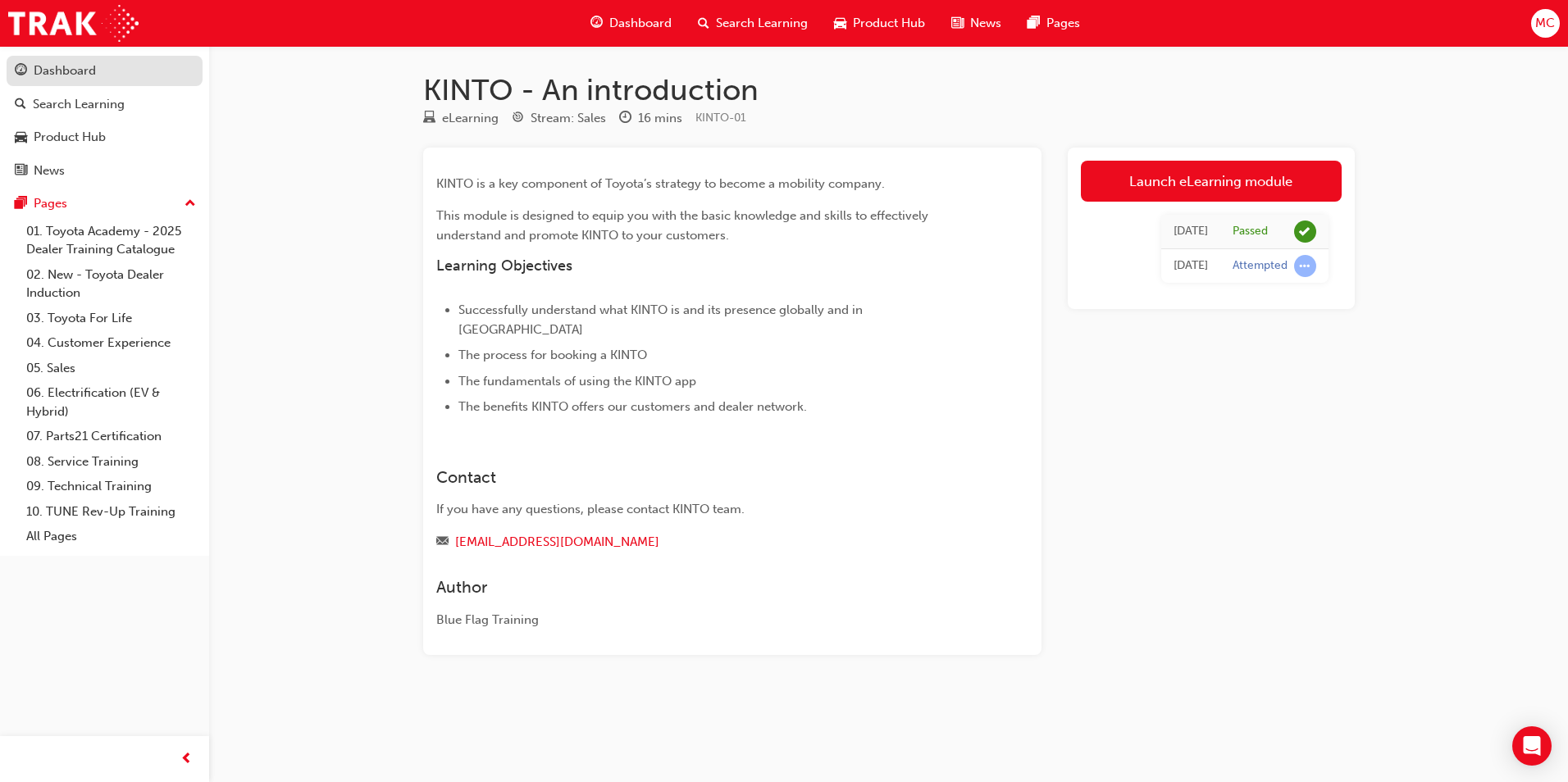
click at [94, 64] on div "Dashboard" at bounding box center [64, 71] width 63 height 19
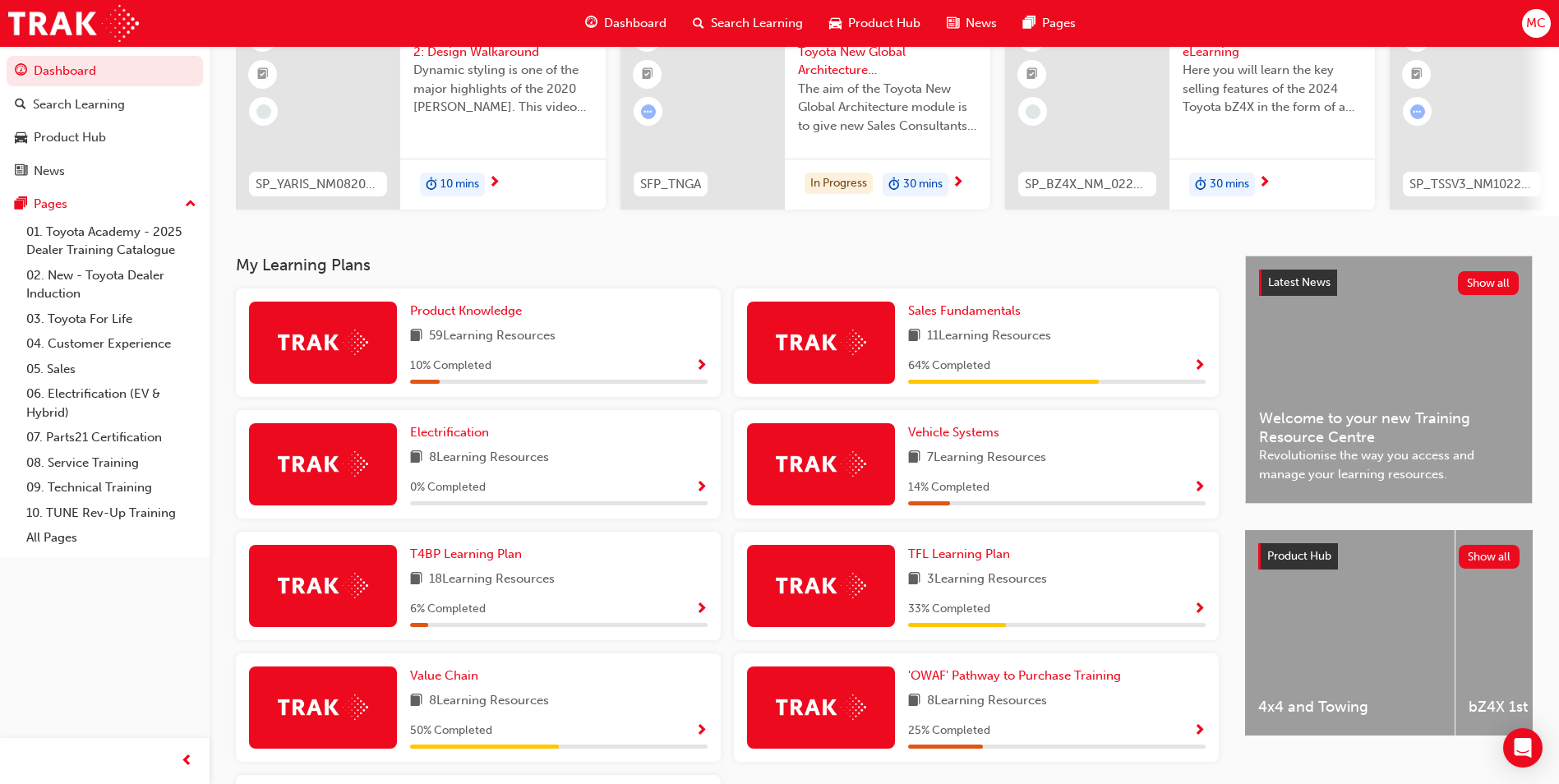
scroll to position [165, 0]
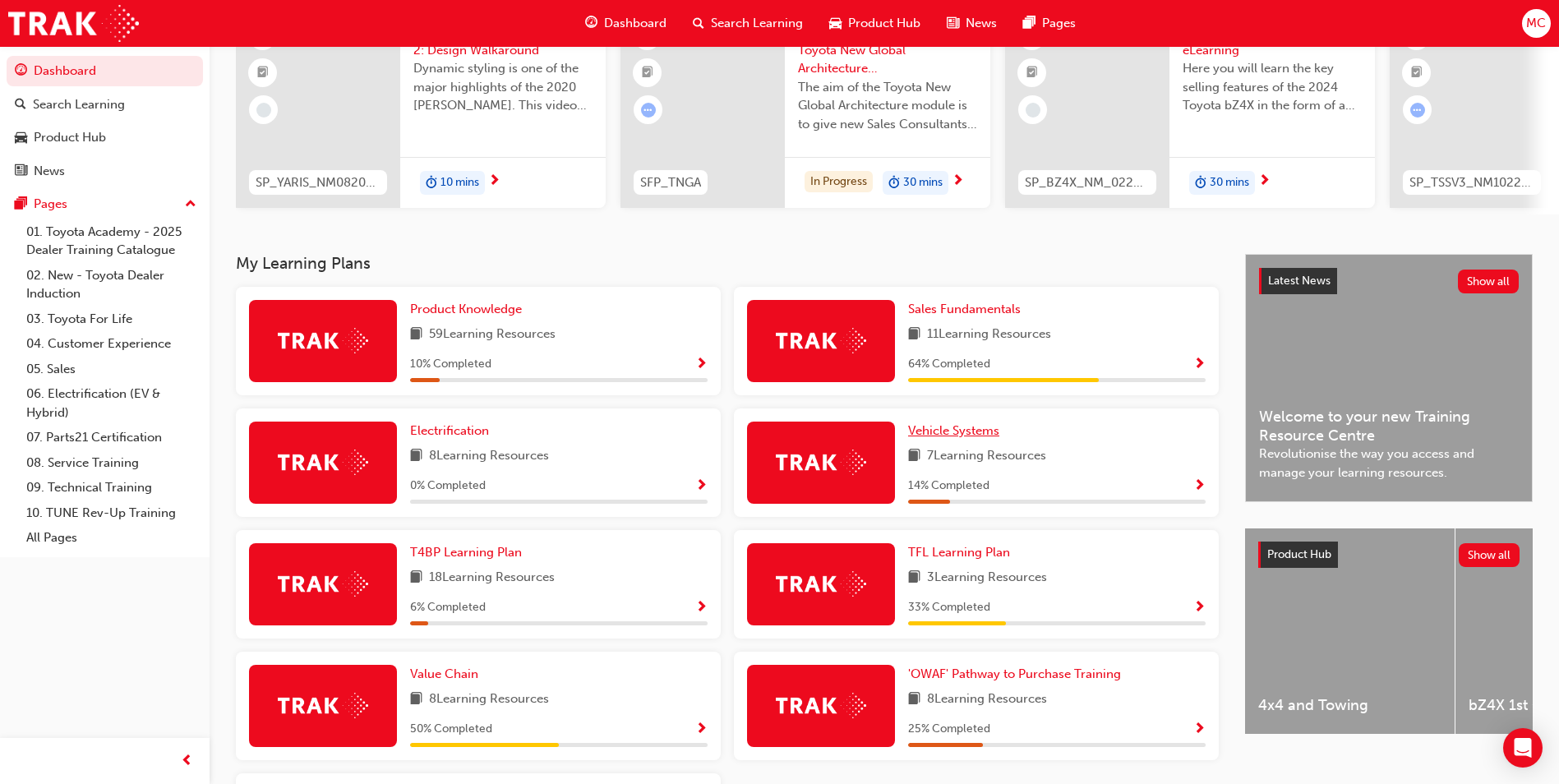
click at [935, 438] on span "Vehicle Systems" at bounding box center [954, 430] width 91 height 15
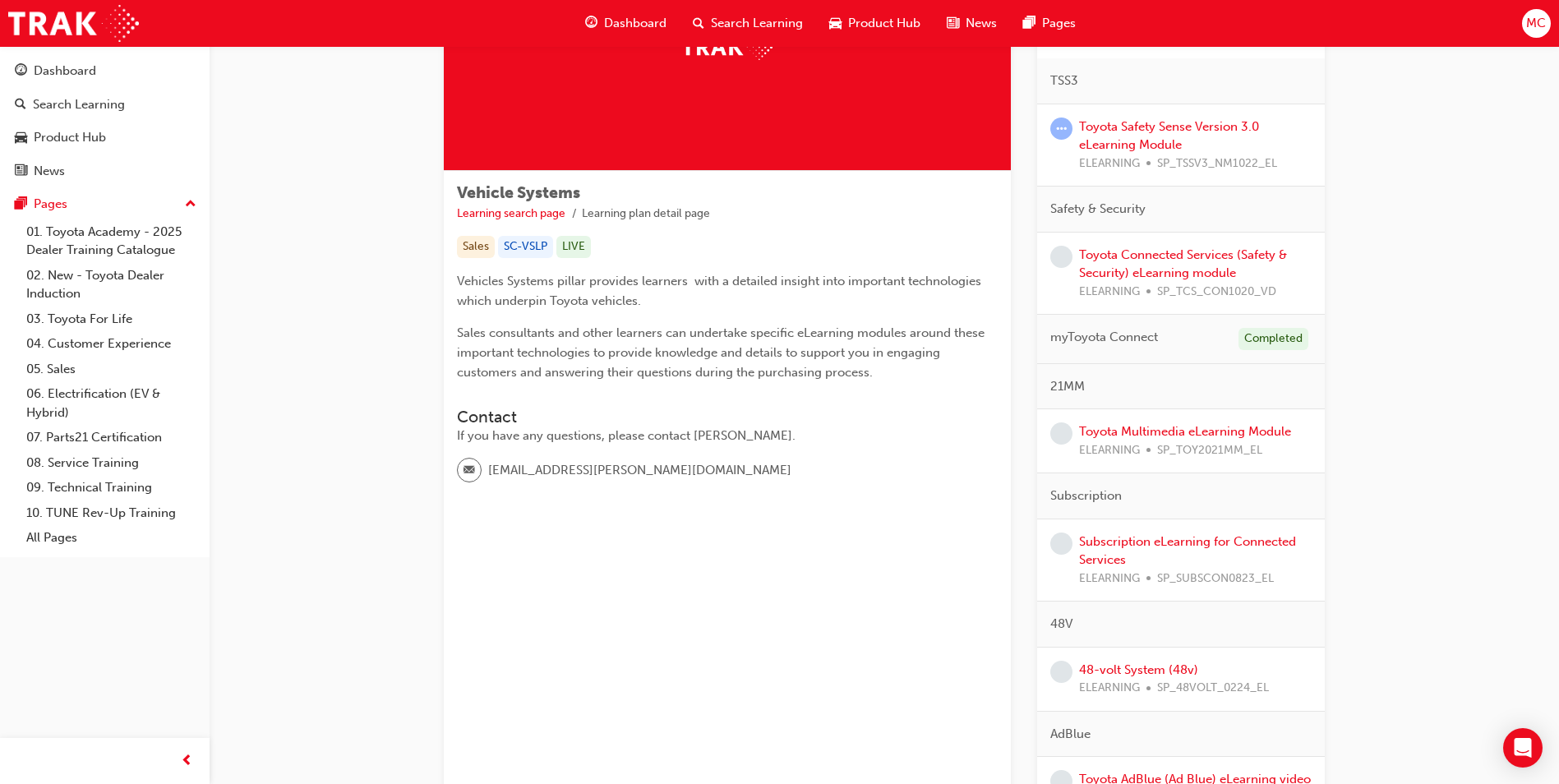
scroll to position [246, 0]
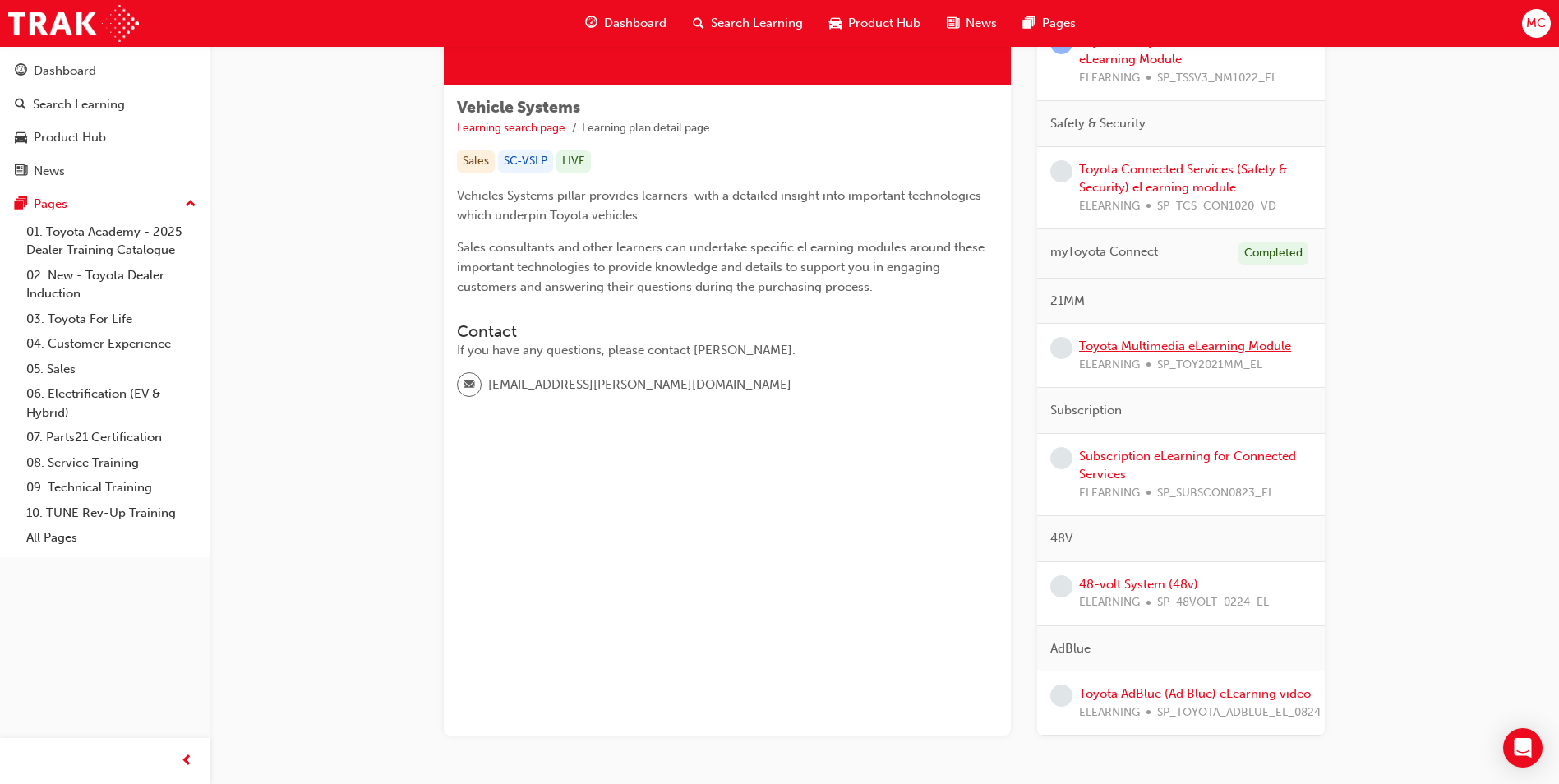
click at [1244, 347] on link "Toyota Multimedia eLearning Module" at bounding box center [1185, 346] width 212 height 15
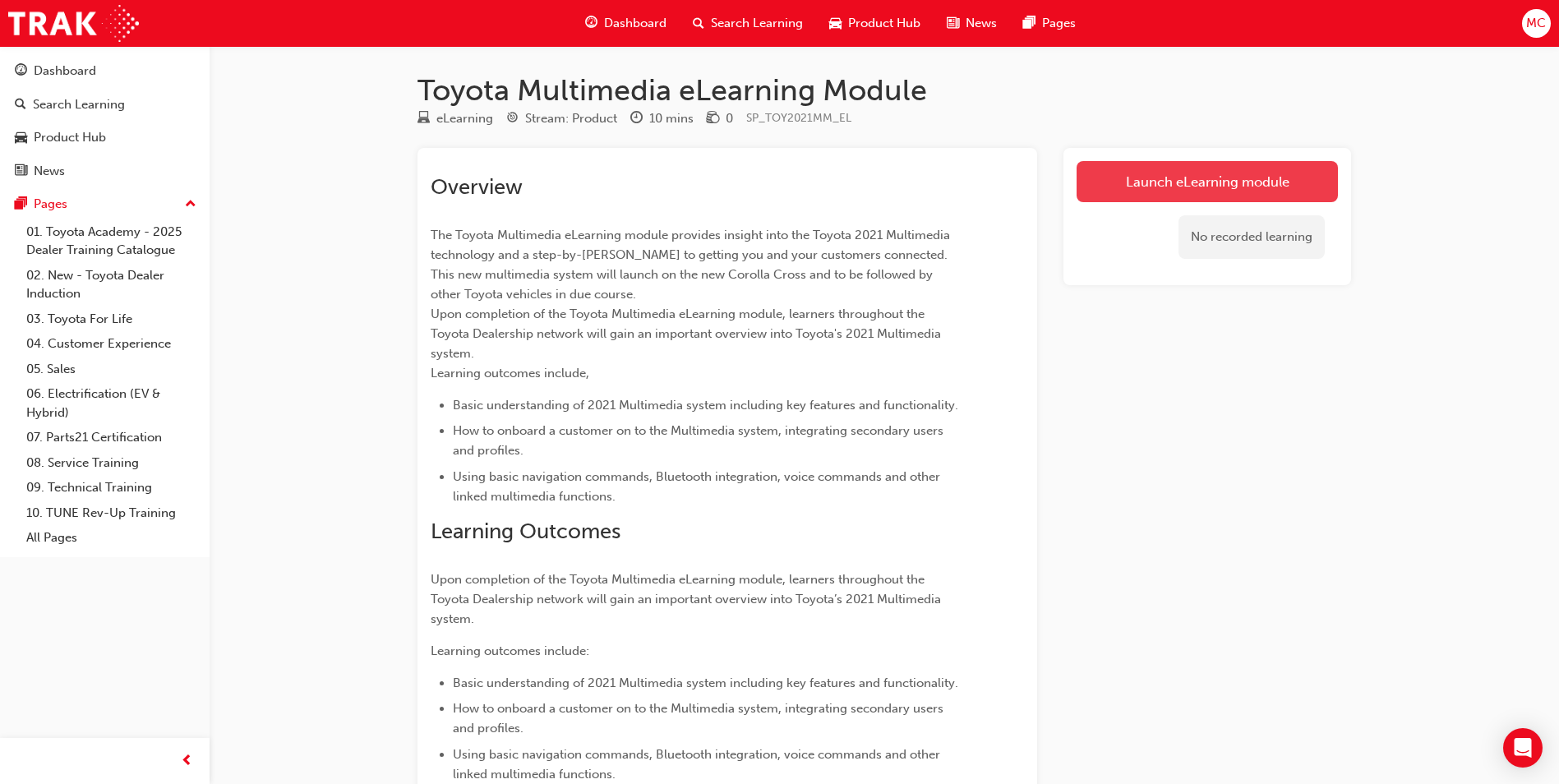
click at [1160, 174] on link "Launch eLearning module" at bounding box center [1207, 181] width 261 height 41
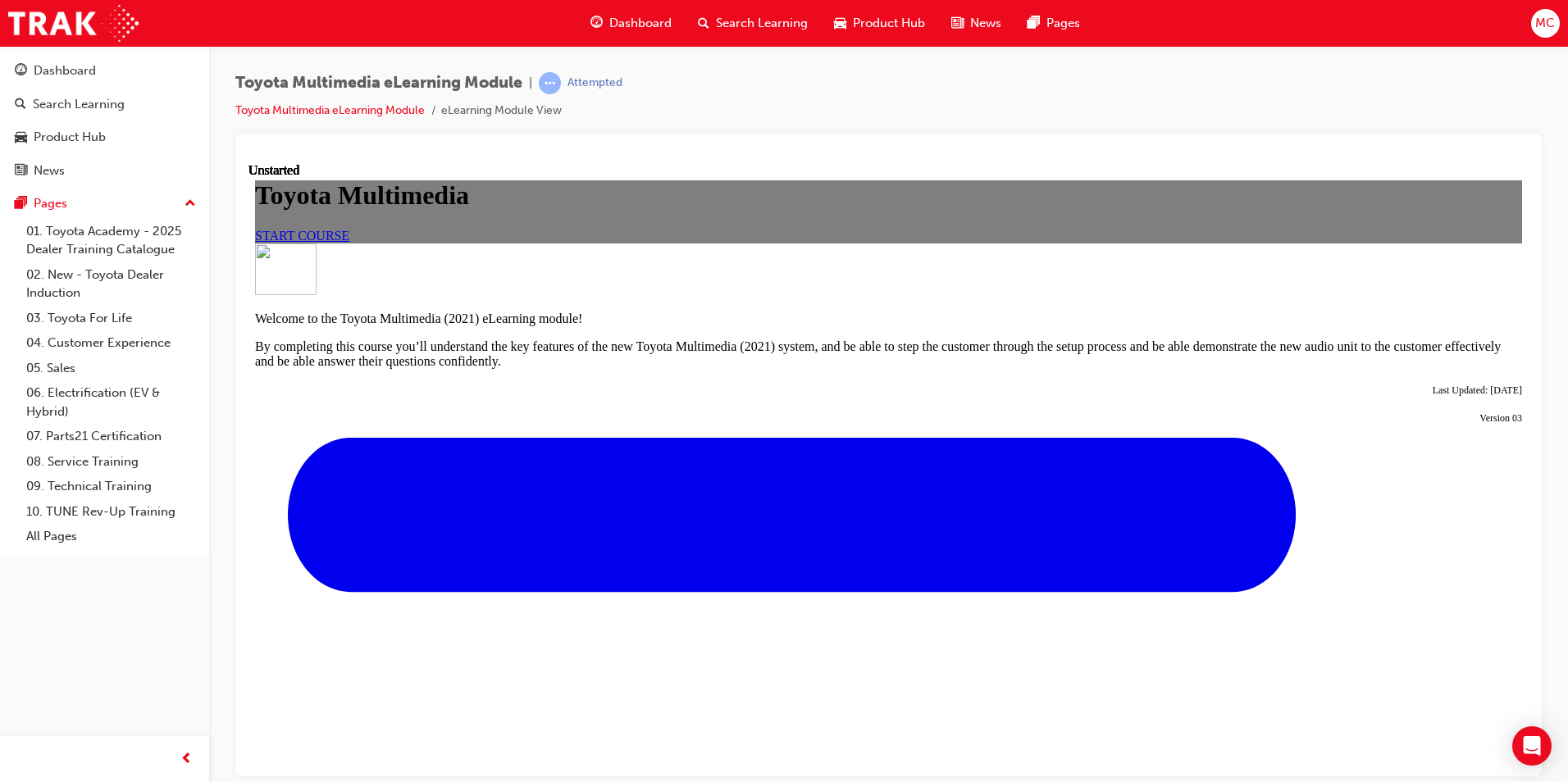
click at [349, 242] on span "START COURSE" at bounding box center [302, 234] width 94 height 14
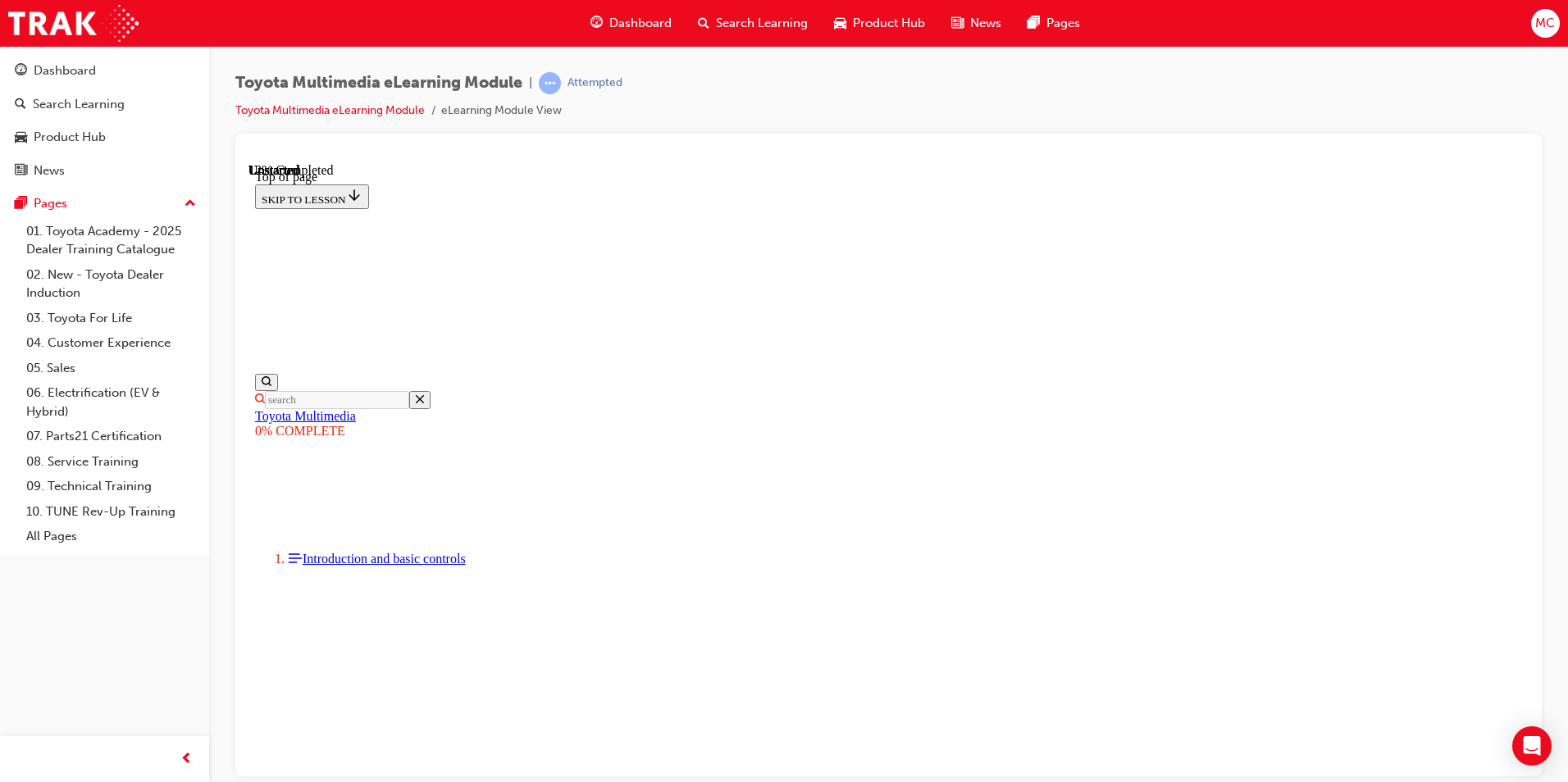
scroll to position [296, 0]
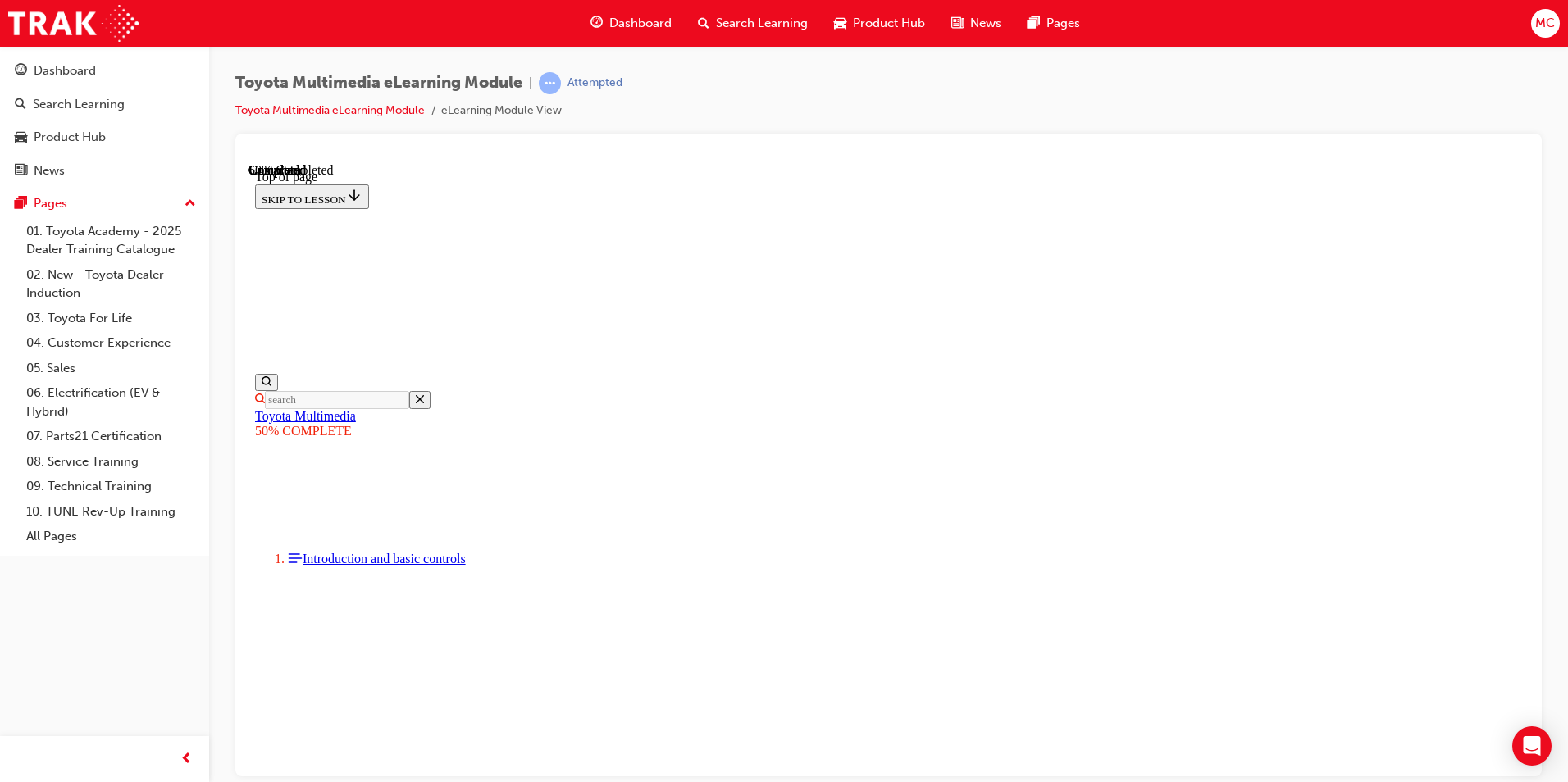
scroll to position [1208, 0]
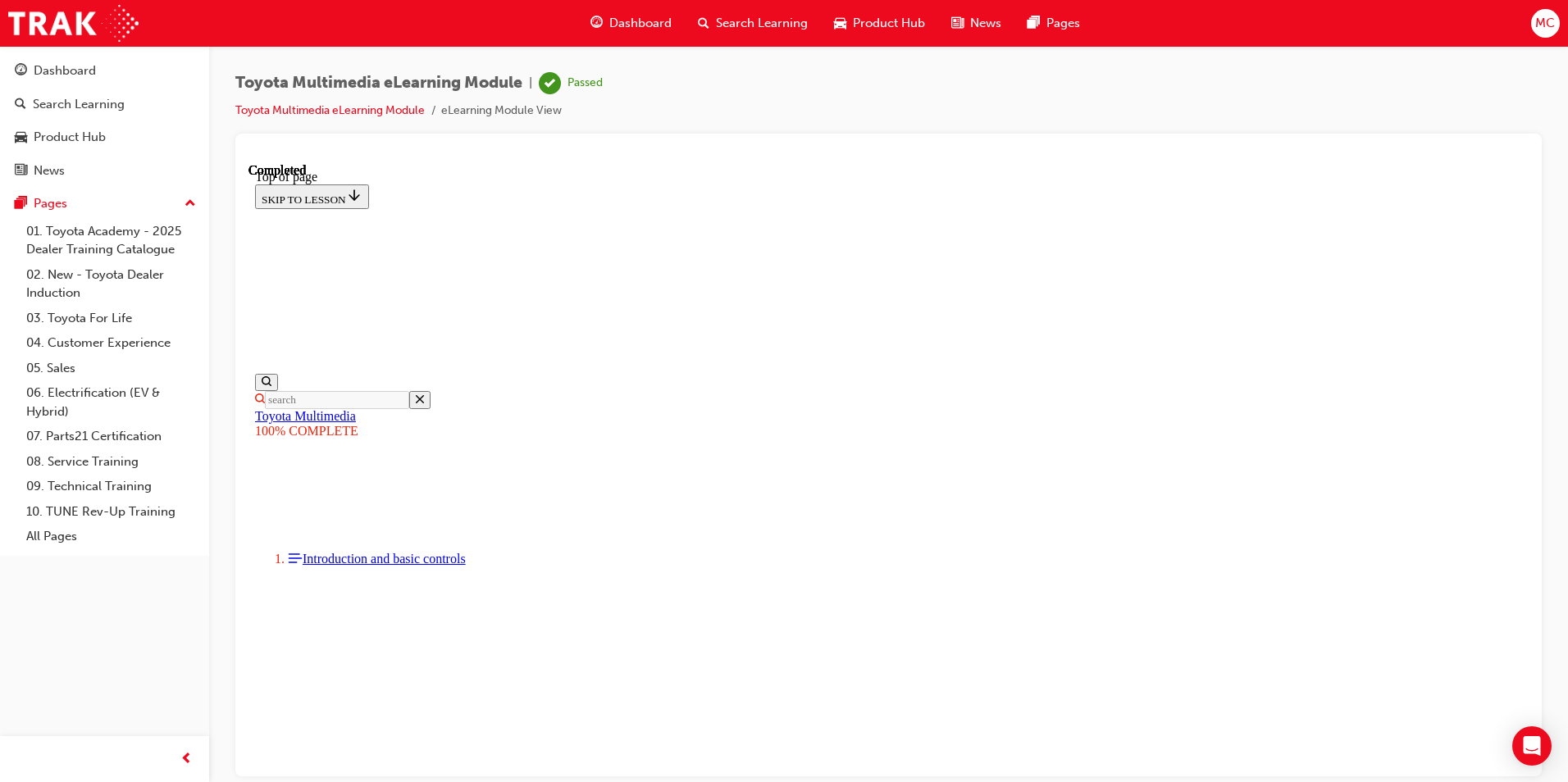
scroll to position [379, 0]
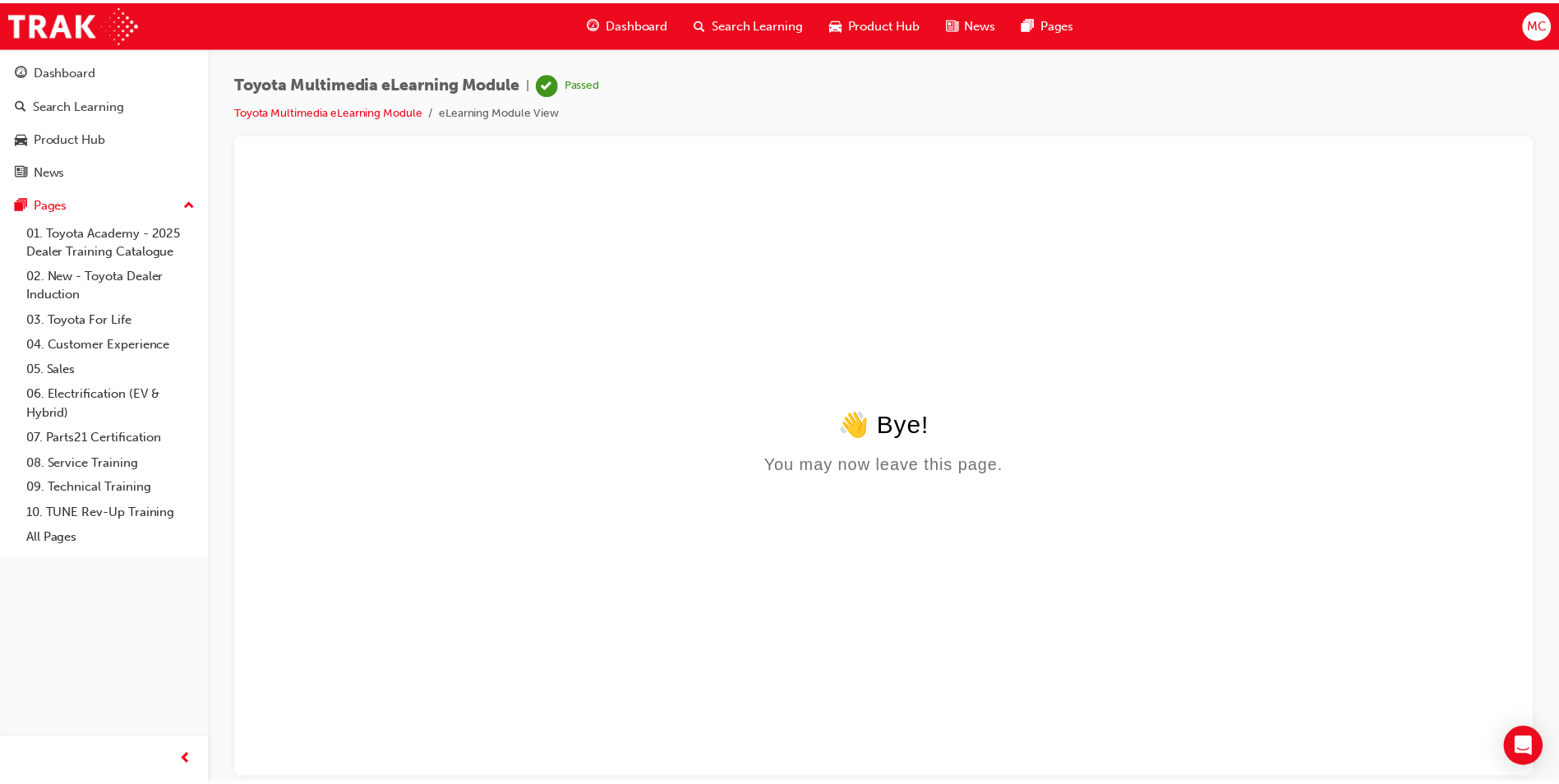
scroll to position [0, 0]
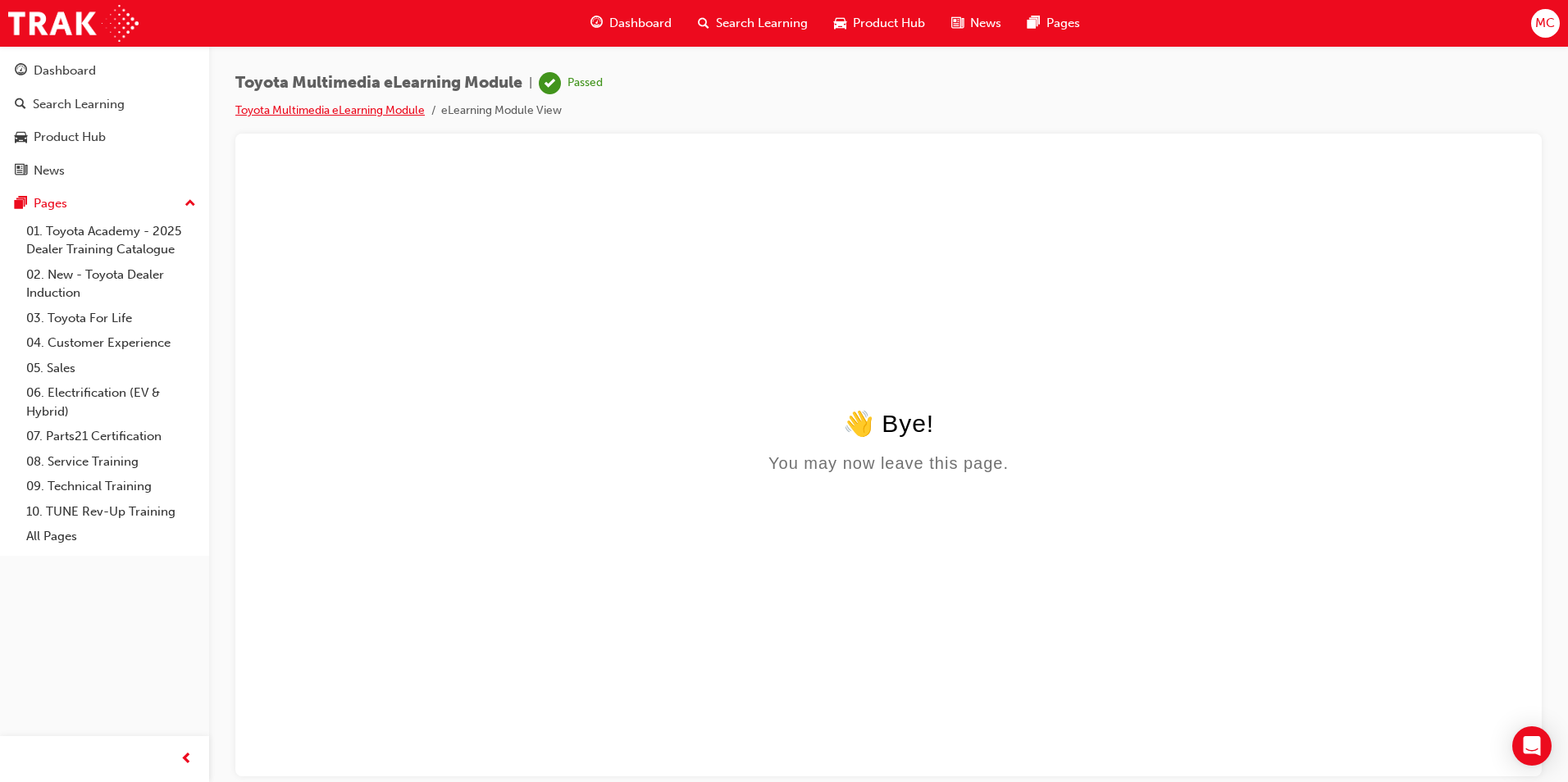
click at [372, 116] on link "Toyota Multimedia eLearning Module" at bounding box center [329, 110] width 190 height 14
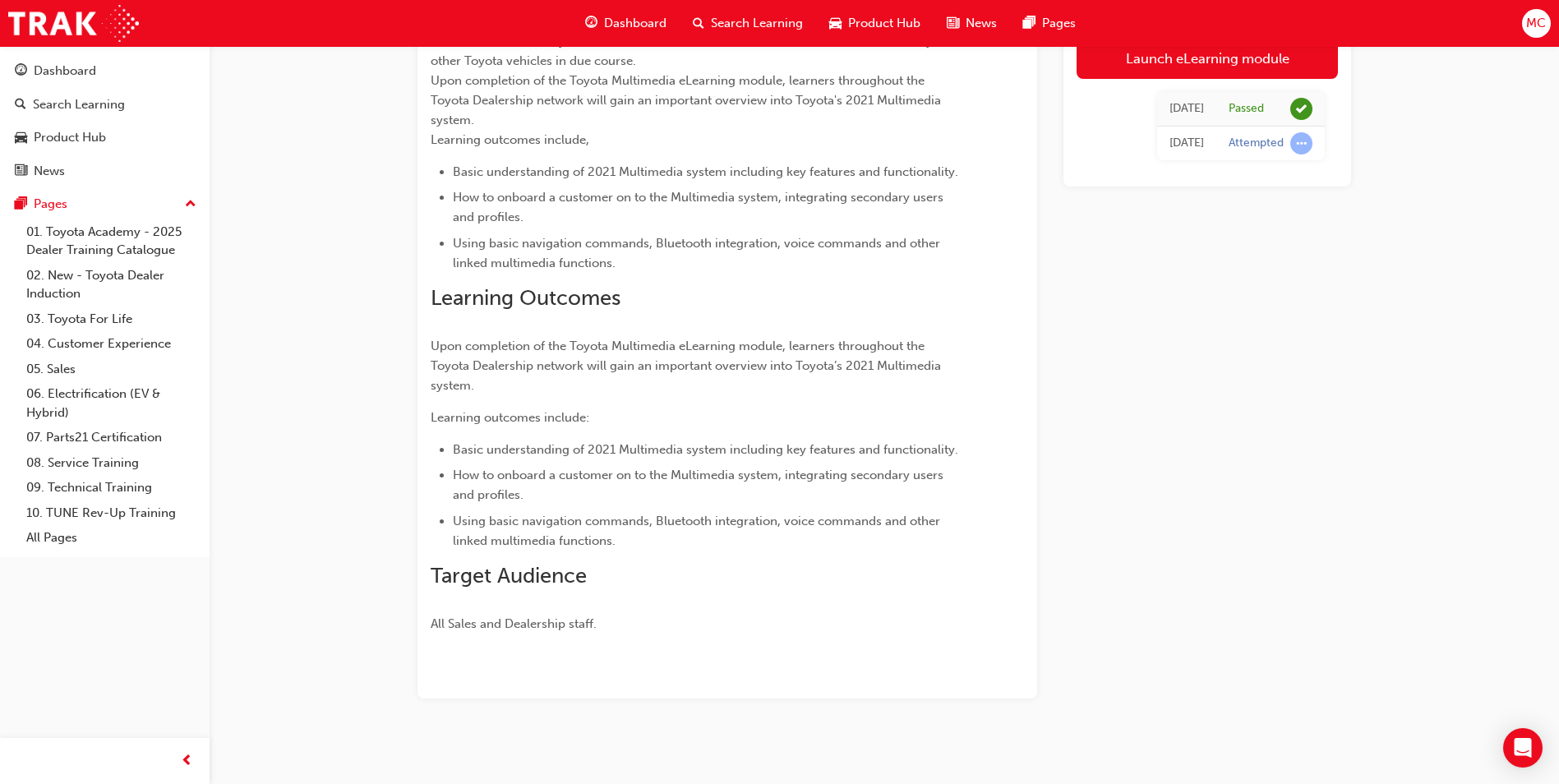
scroll to position [242, 0]
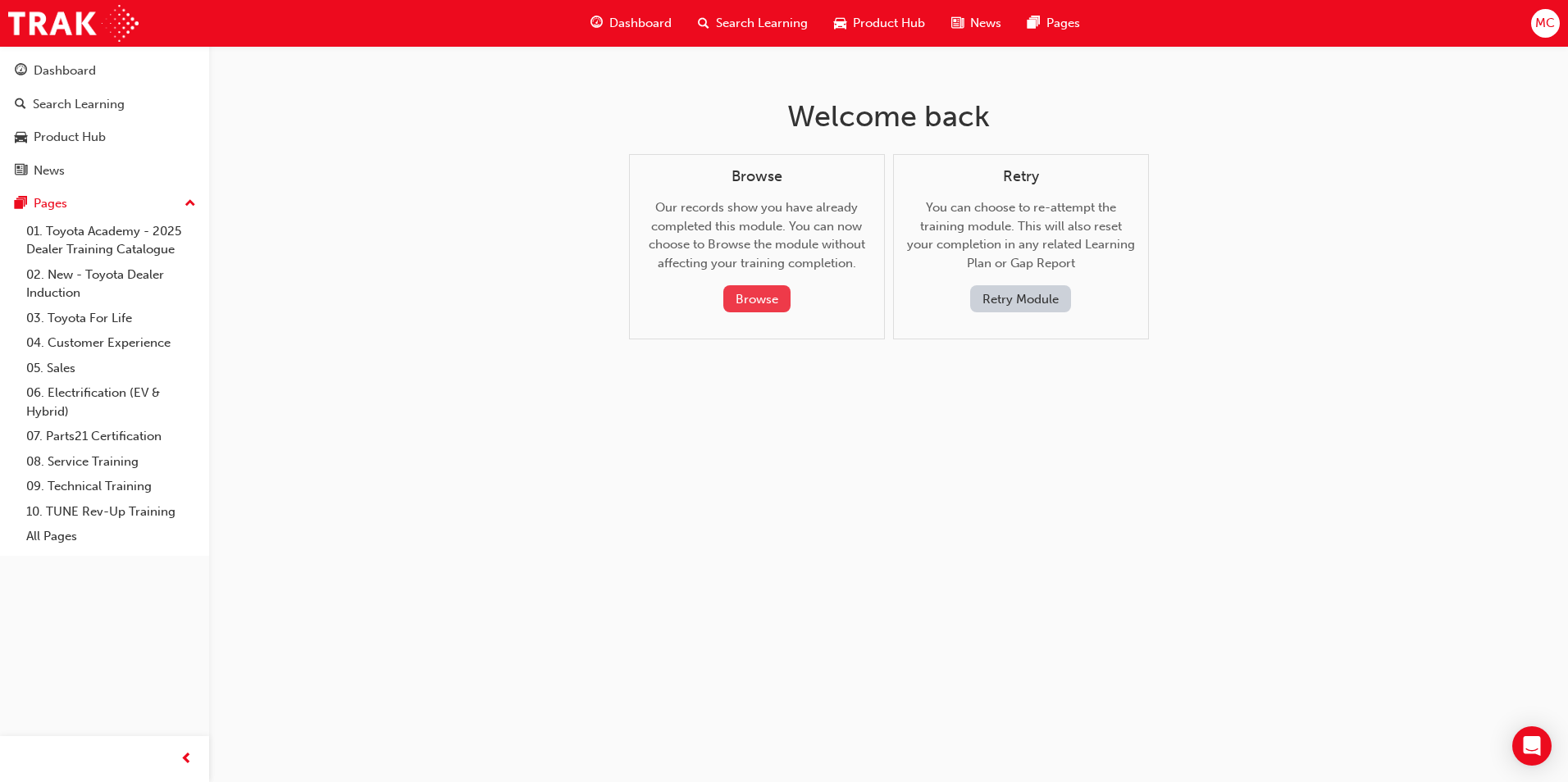
click at [766, 298] on button "Browse" at bounding box center [757, 299] width 67 height 27
